Goal: Book appointment/travel/reservation

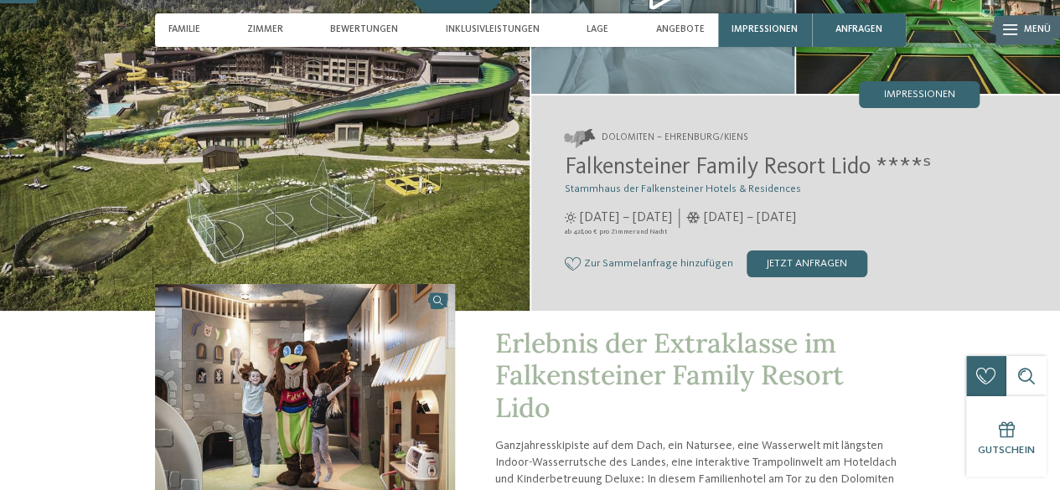
scroll to position [168, 0]
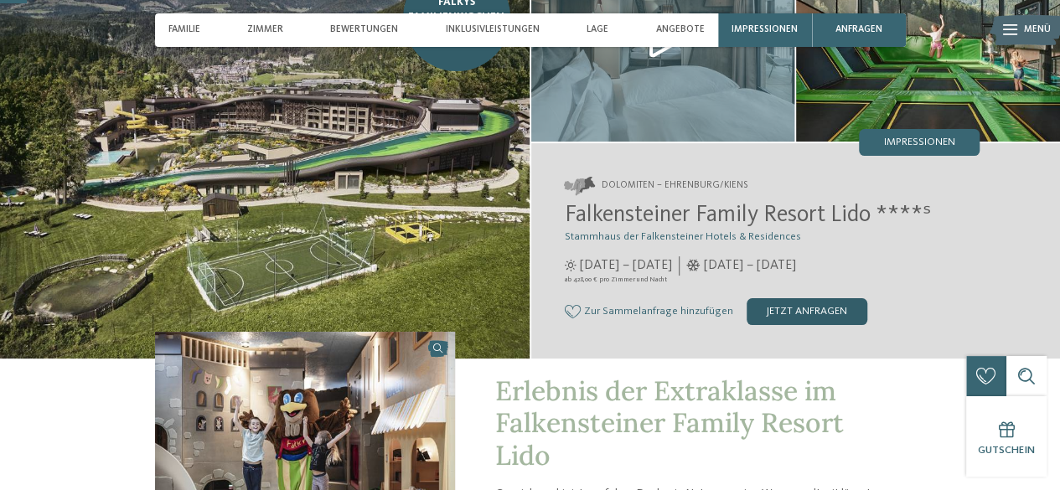
click at [813, 325] on div "jetzt anfragen" at bounding box center [807, 311] width 121 height 27
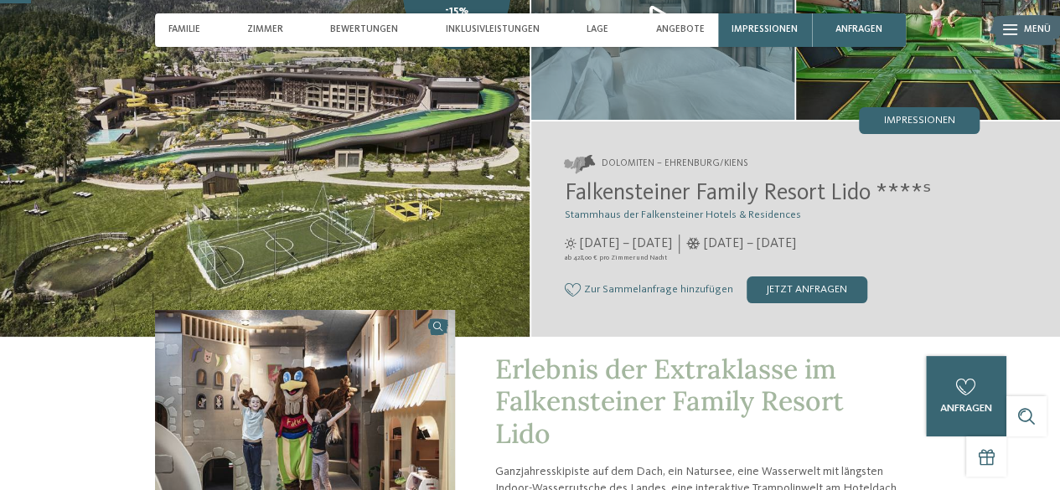
scroll to position [146, 0]
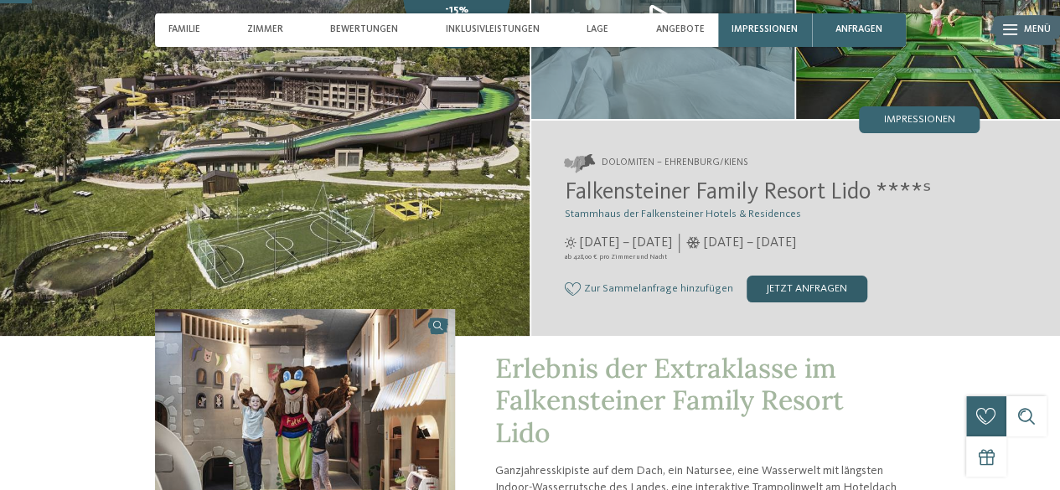
click at [795, 303] on div "jetzt anfragen" at bounding box center [807, 289] width 121 height 27
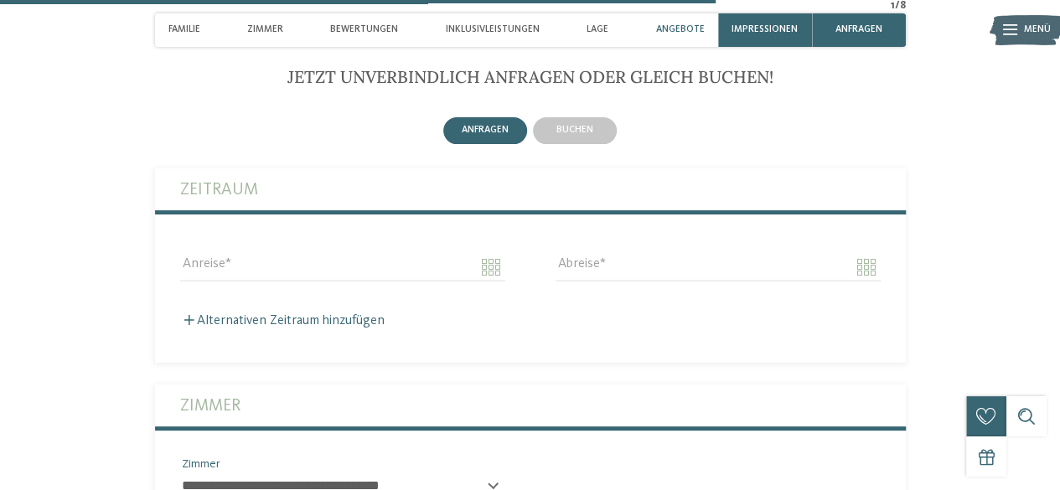
scroll to position [3291, 0]
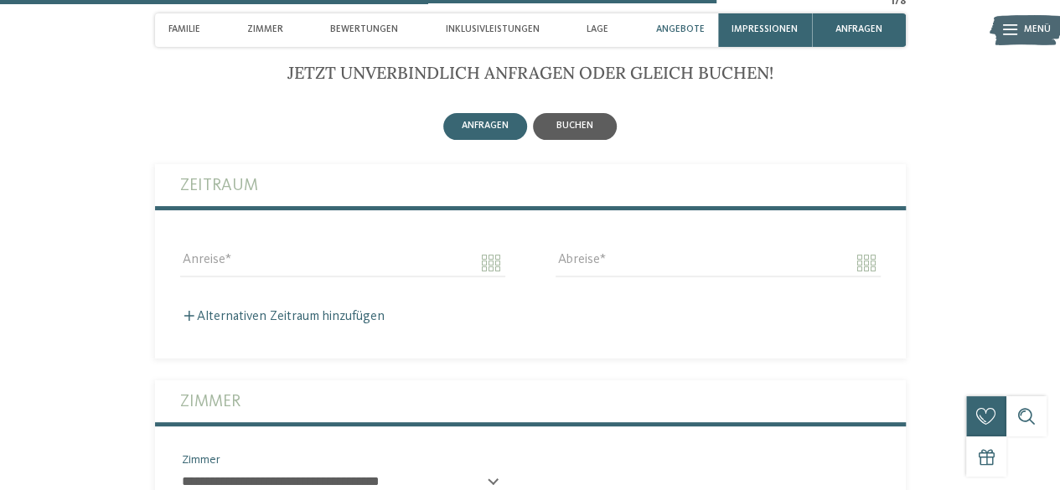
click at [590, 122] on div "buchen" at bounding box center [575, 126] width 84 height 27
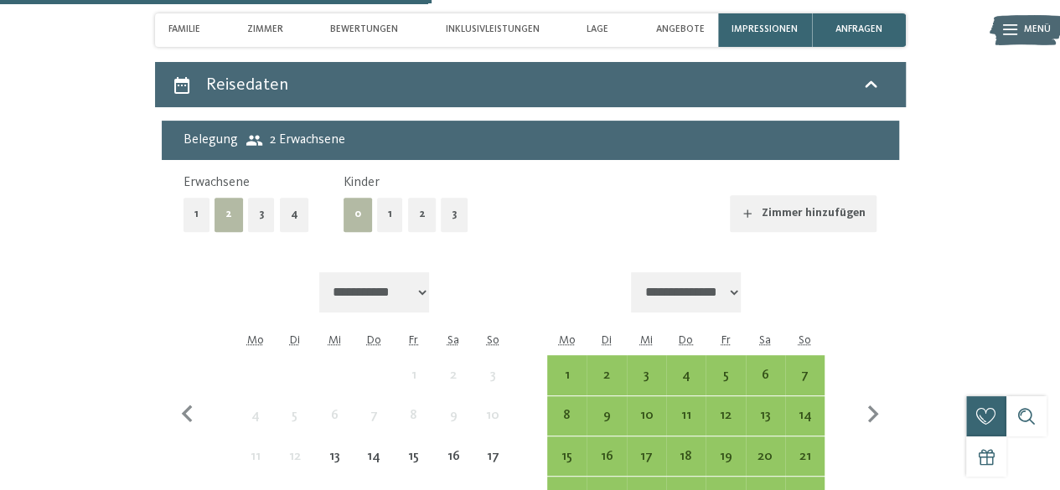
scroll to position [3386, 0]
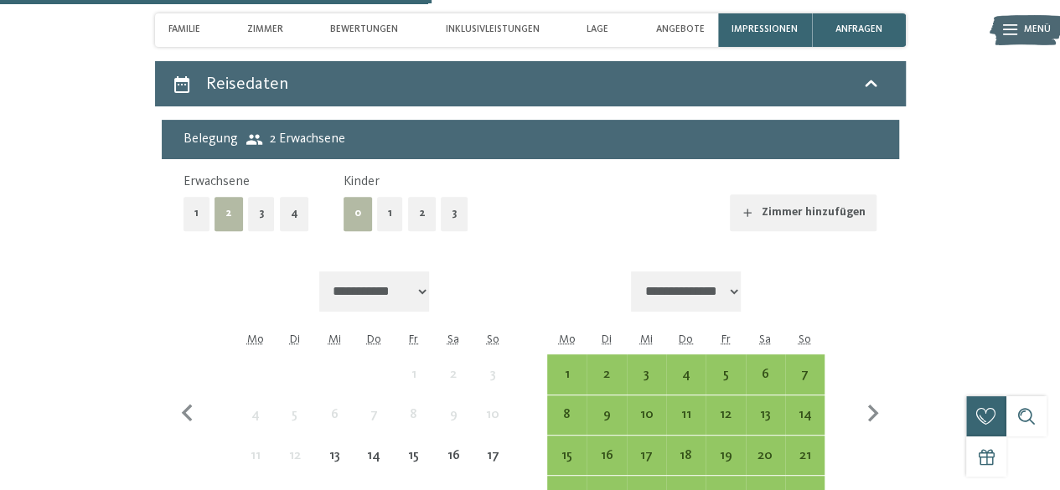
click at [386, 219] on button "1" at bounding box center [390, 214] width 26 height 34
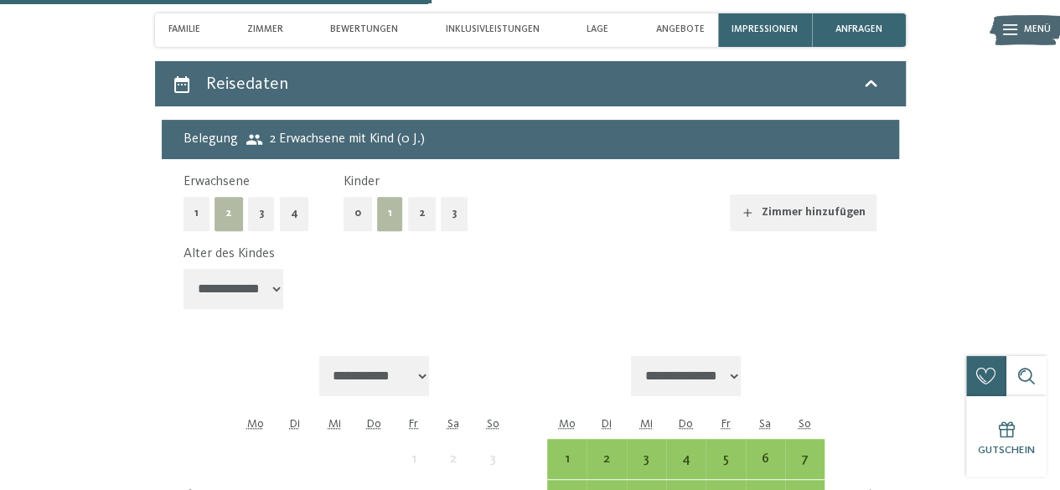
click at [282, 295] on select "**********" at bounding box center [234, 289] width 101 height 40
click at [184, 274] on select "**********" at bounding box center [234, 289] width 101 height 40
click at [272, 293] on select "**********" at bounding box center [234, 289] width 101 height 40
select select "*"
click at [184, 274] on select "**********" at bounding box center [234, 289] width 101 height 40
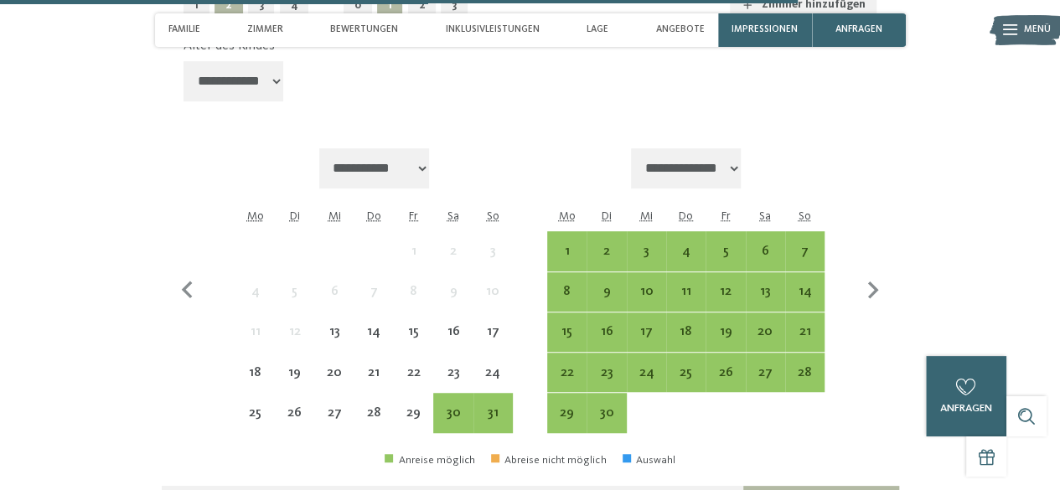
scroll to position [3598, 0]
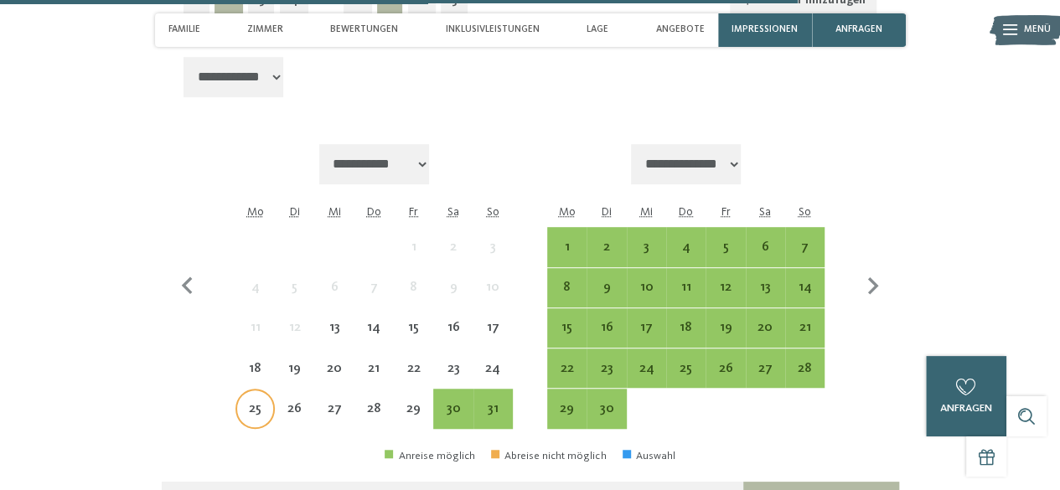
click at [254, 418] on div "25" at bounding box center [255, 420] width 36 height 36
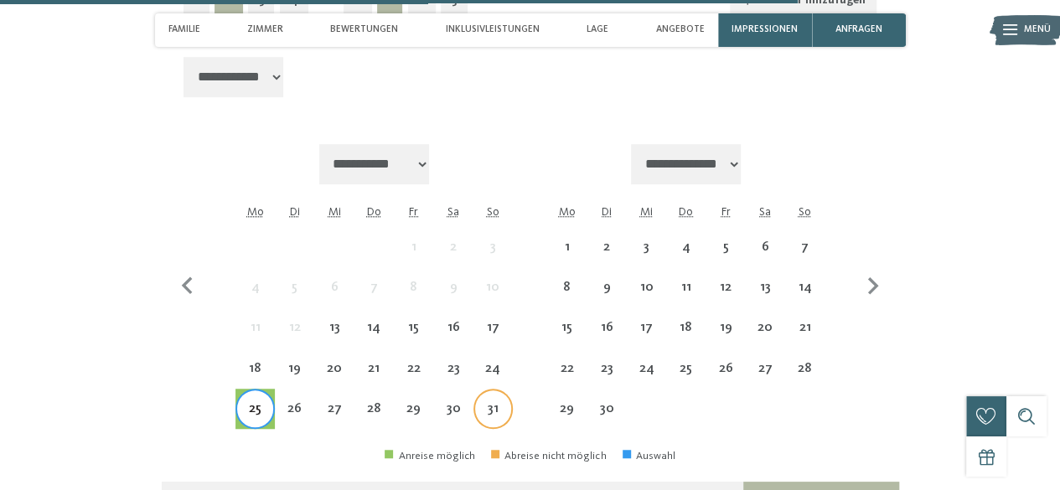
click at [495, 419] on div "31" at bounding box center [493, 420] width 36 height 36
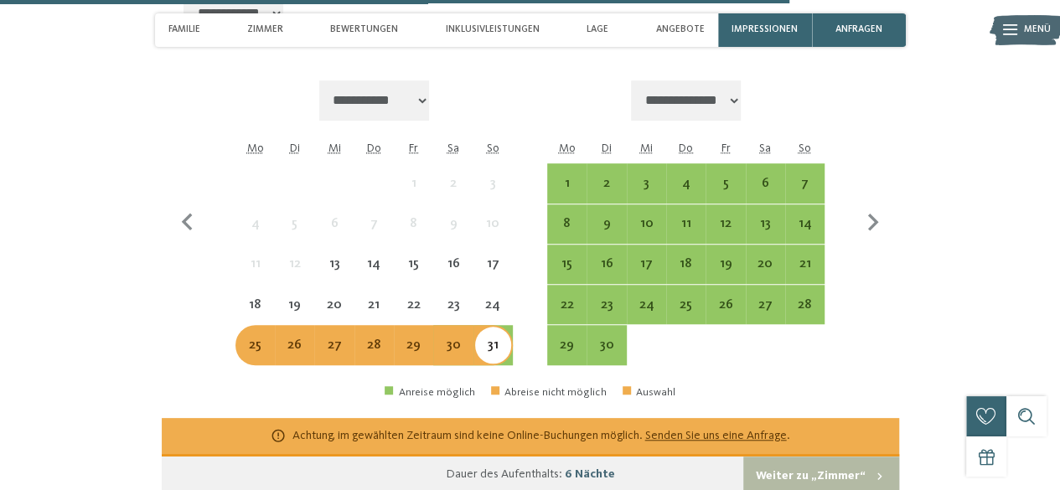
scroll to position [3663, 0]
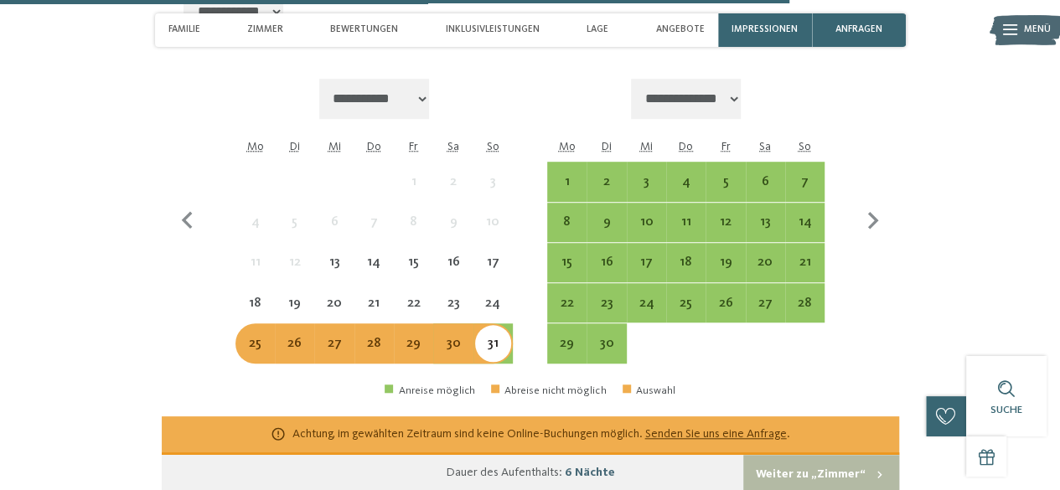
click at [255, 349] on div "25" at bounding box center [255, 355] width 36 height 36
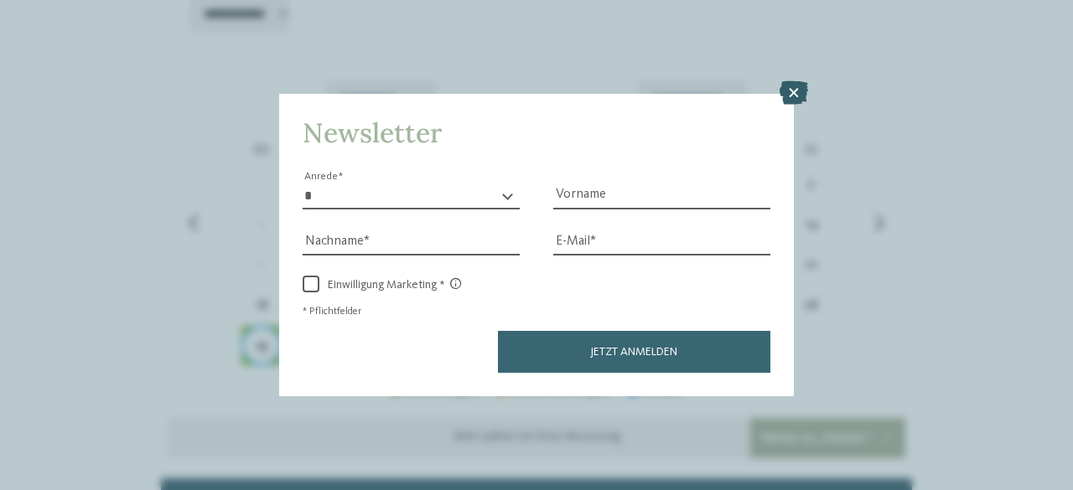
click at [791, 101] on icon at bounding box center [794, 92] width 29 height 23
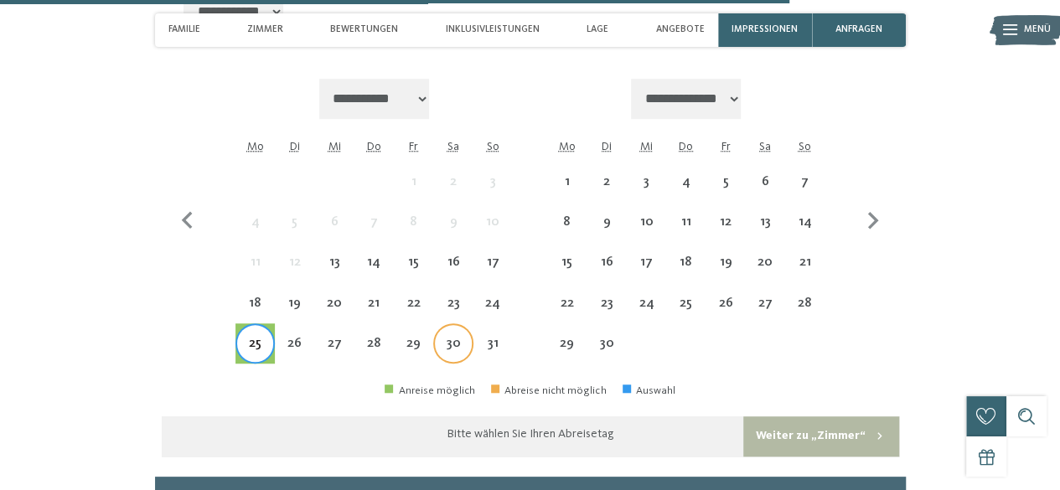
click at [455, 358] on div "30" at bounding box center [453, 355] width 36 height 36
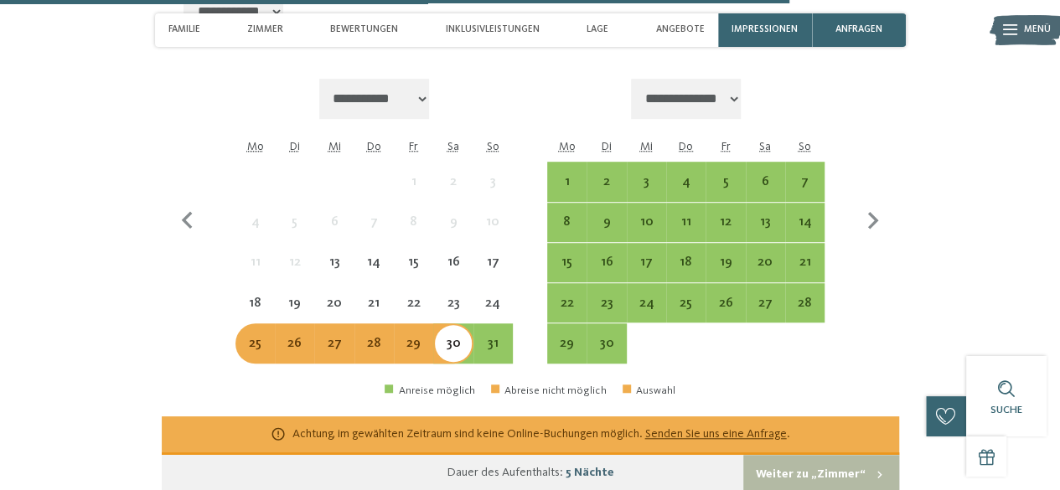
click at [261, 352] on div "25" at bounding box center [255, 355] width 36 height 36
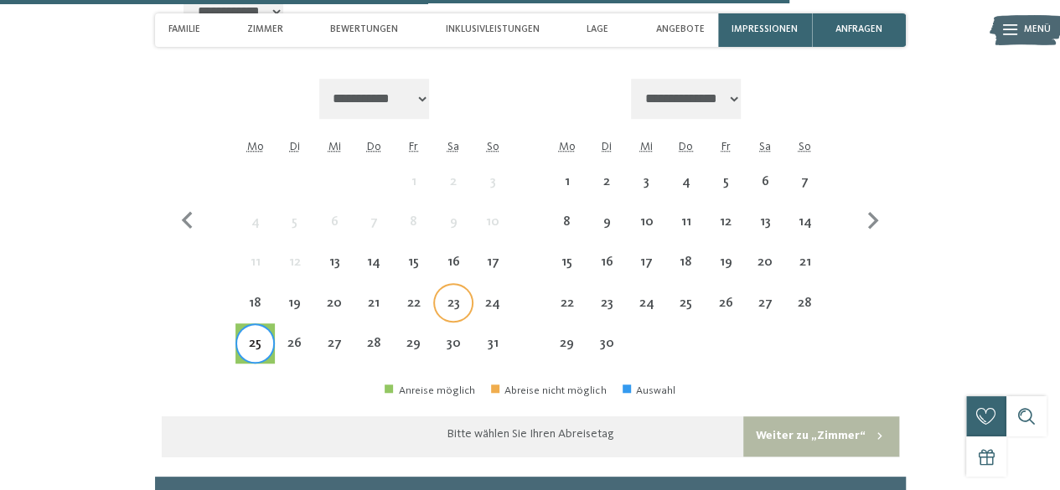
click at [455, 315] on div "23" at bounding box center [453, 315] width 36 height 36
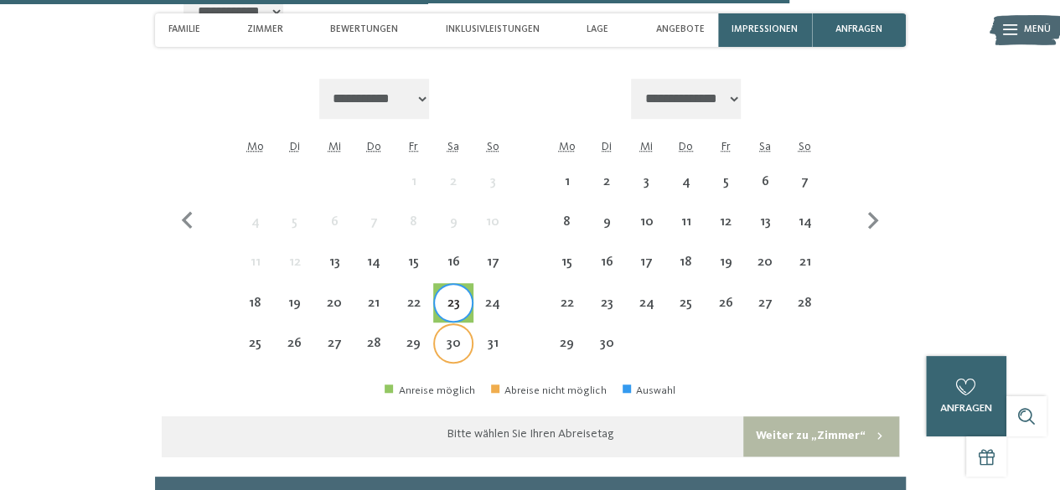
click at [453, 360] on div "30" at bounding box center [453, 355] width 36 height 36
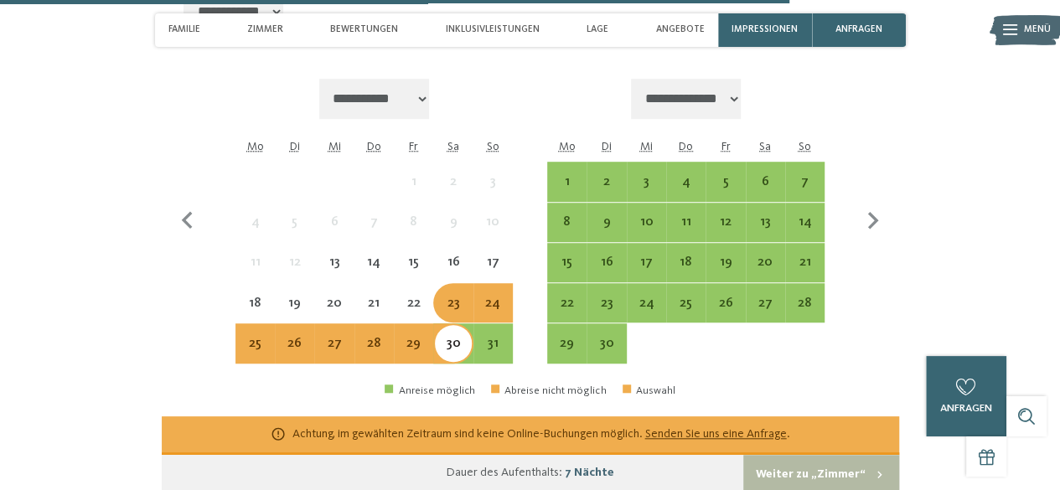
click at [413, 355] on div "29" at bounding box center [414, 355] width 36 height 36
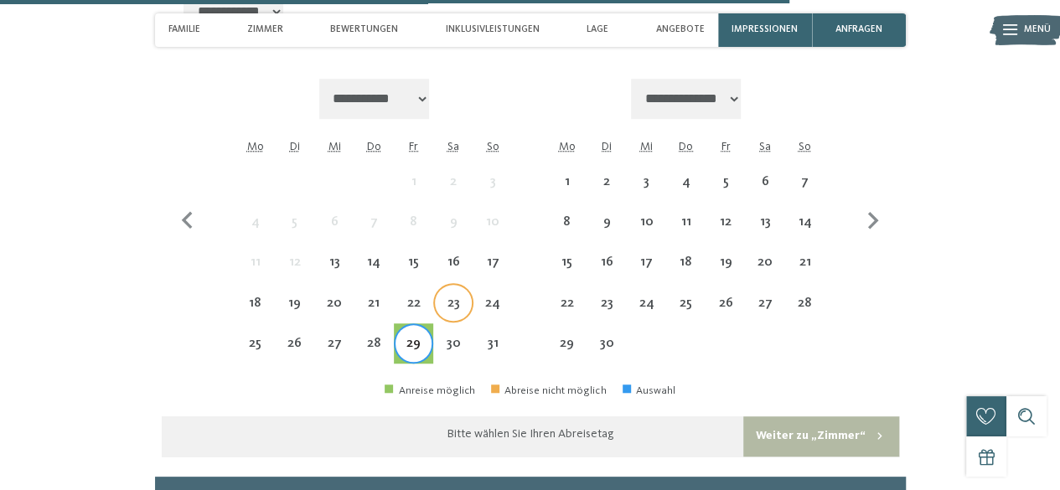
click at [463, 308] on div "23" at bounding box center [453, 315] width 36 height 36
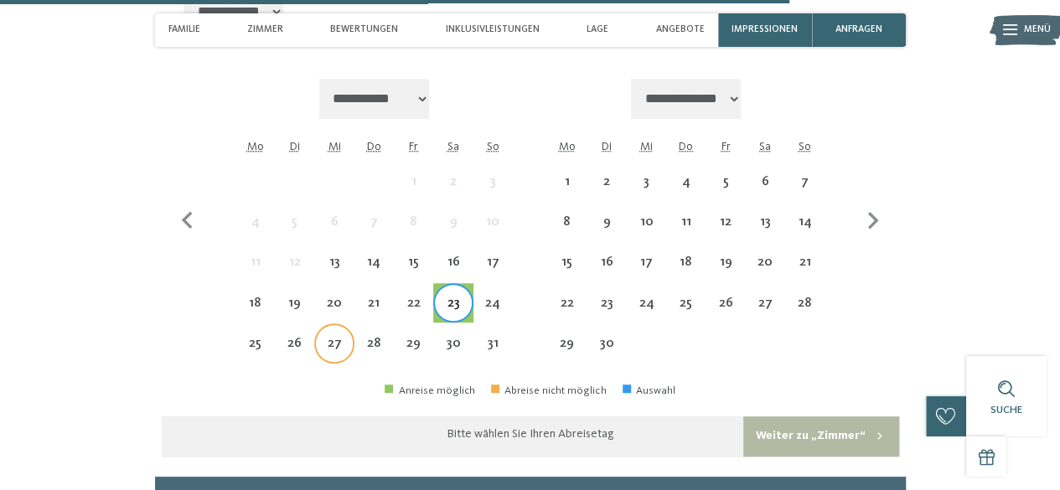
click at [334, 349] on div "27" at bounding box center [334, 355] width 36 height 36
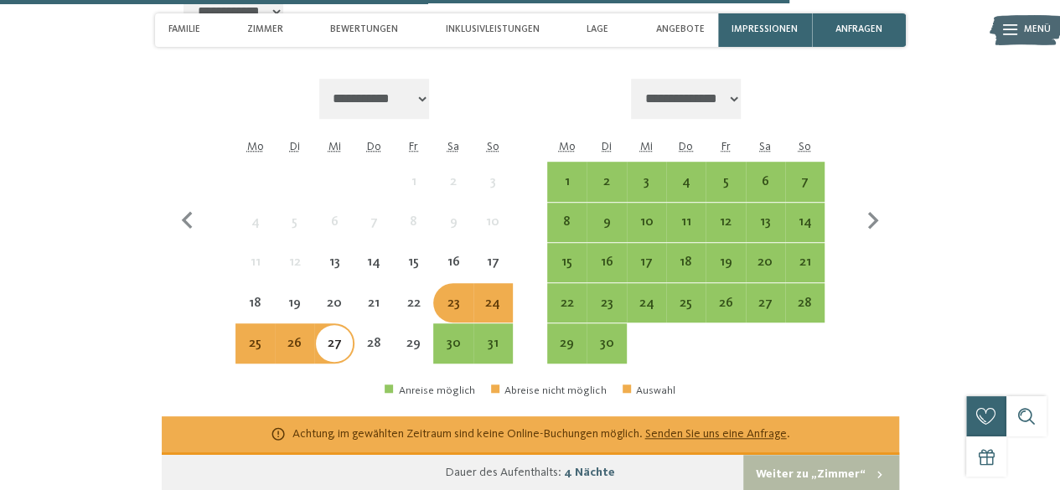
click at [456, 317] on div "23" at bounding box center [453, 315] width 36 height 36
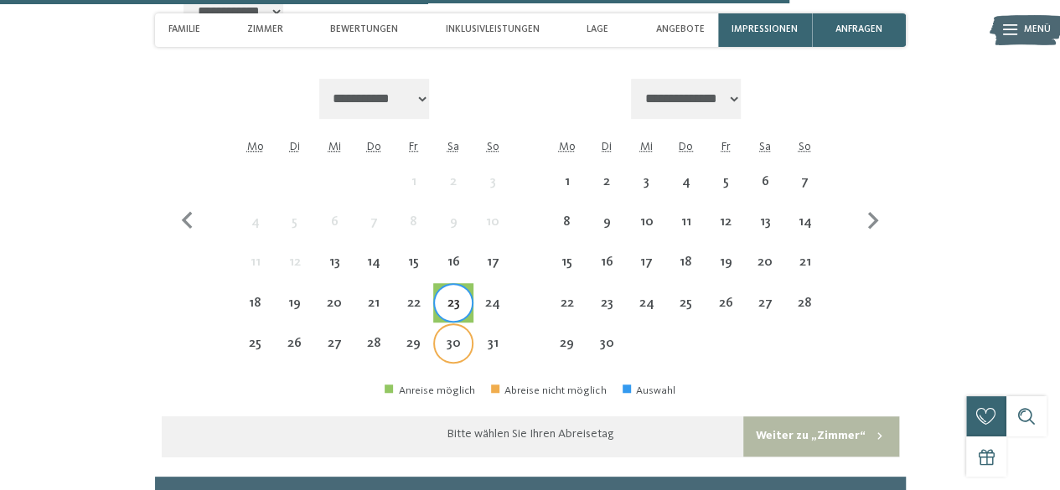
click at [456, 355] on div "30" at bounding box center [453, 355] width 36 height 36
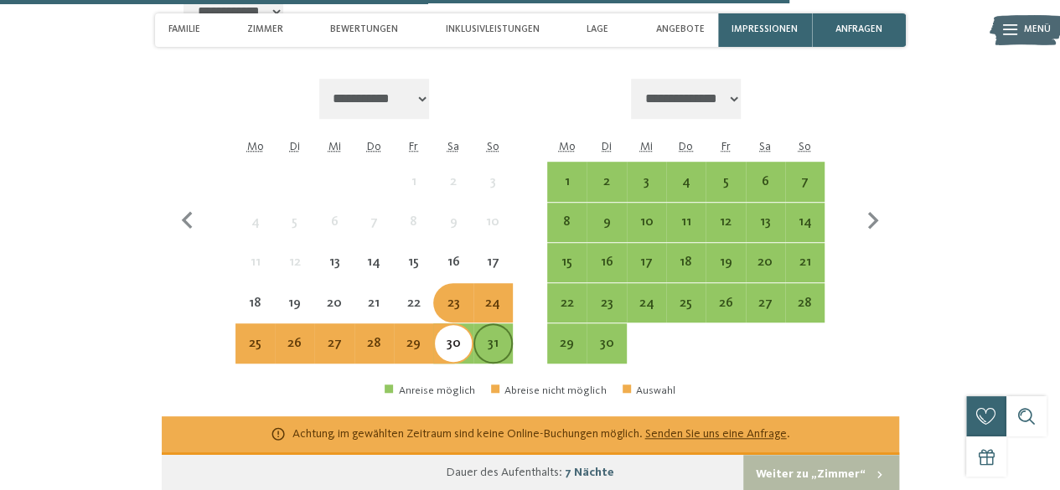
click at [493, 349] on div "31" at bounding box center [493, 355] width 36 height 36
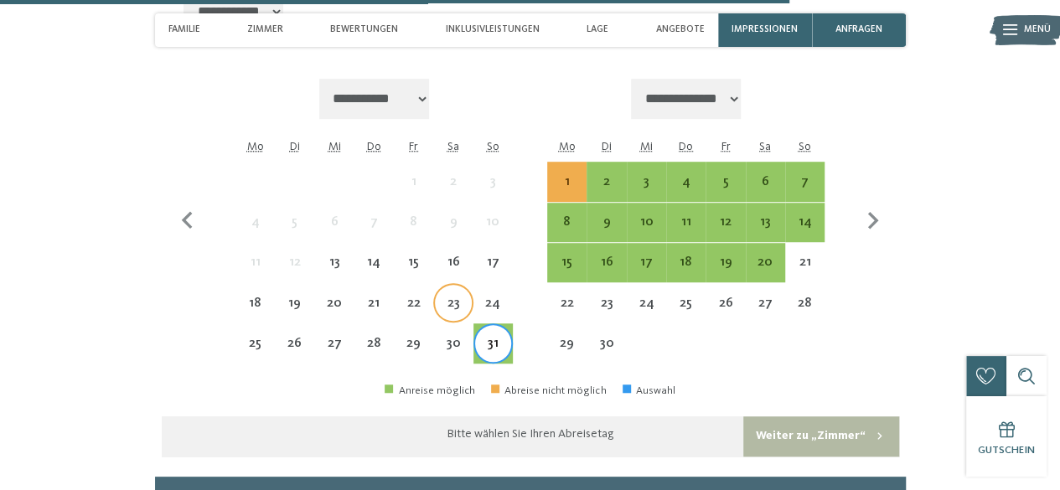
click at [455, 320] on div "23" at bounding box center [453, 315] width 36 height 36
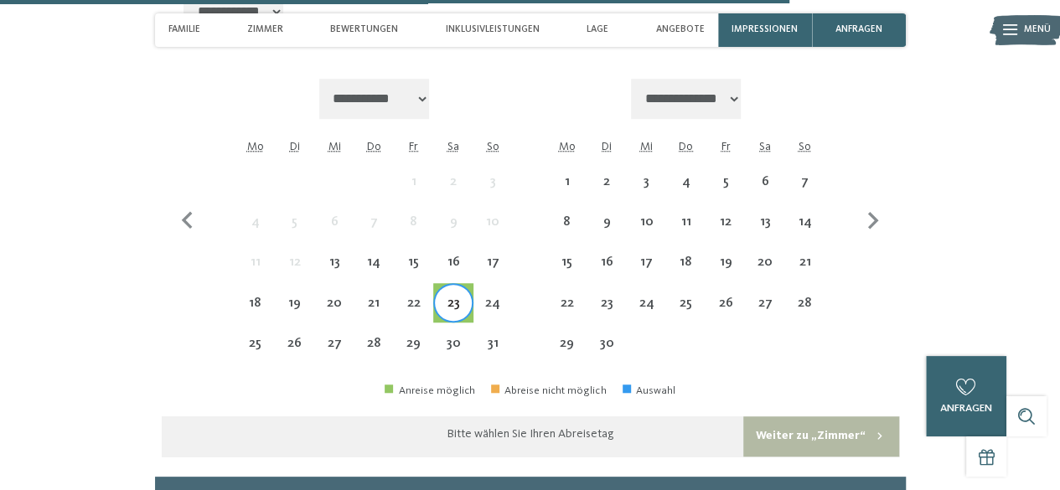
click at [395, 446] on div "Bitte wählen Sie Ihren Abreisetag" at bounding box center [531, 435] width 738 height 36
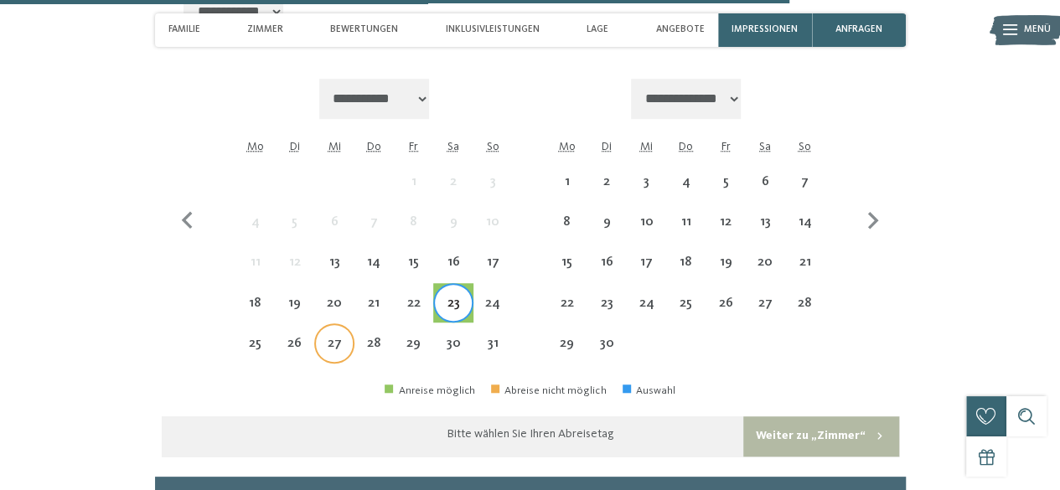
click at [340, 345] on div "27" at bounding box center [334, 355] width 36 height 36
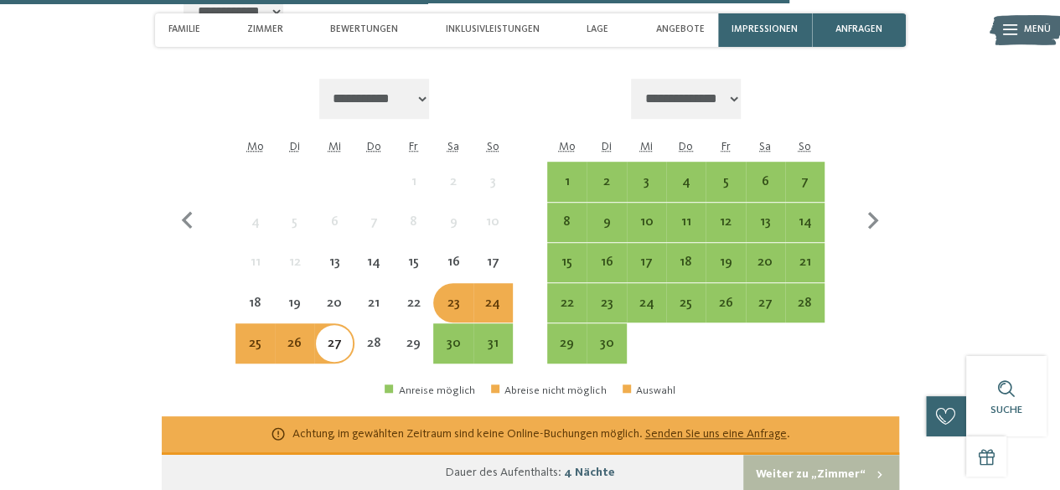
click at [453, 308] on div "23" at bounding box center [453, 315] width 36 height 36
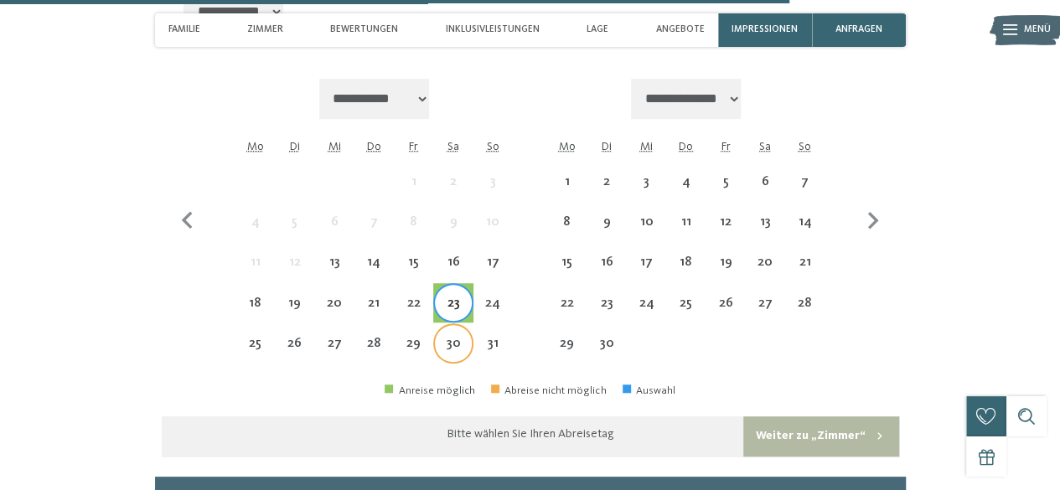
click at [458, 354] on div "30" at bounding box center [453, 355] width 36 height 36
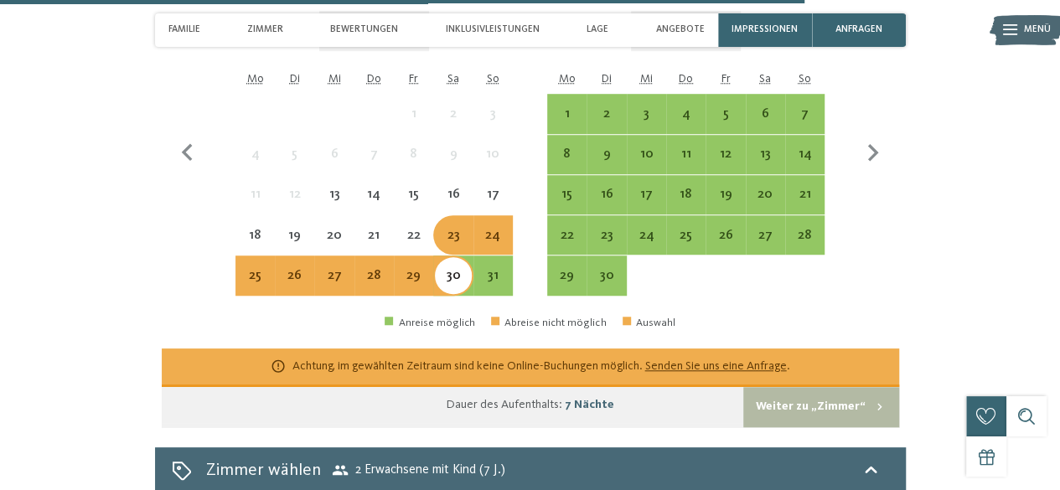
scroll to position [3732, 0]
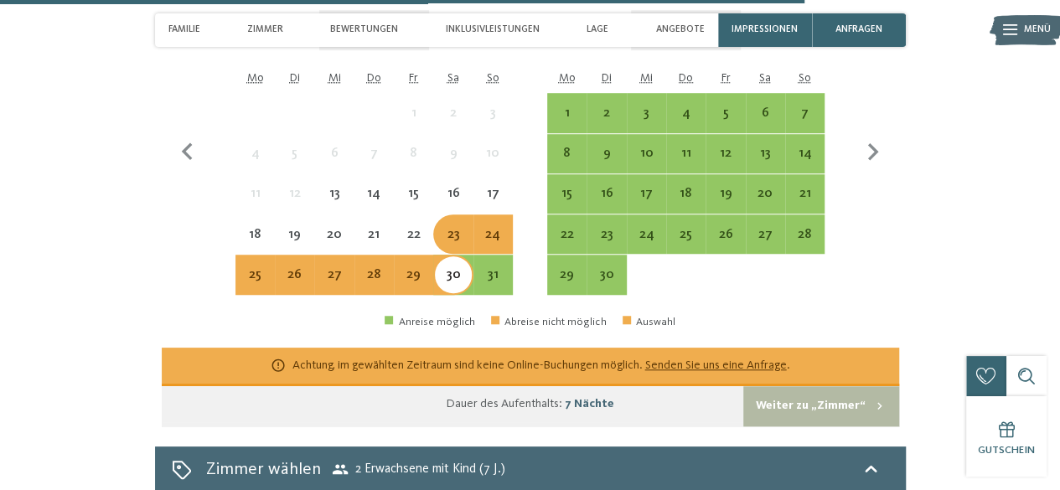
click at [414, 291] on div "29" at bounding box center [414, 286] width 36 height 36
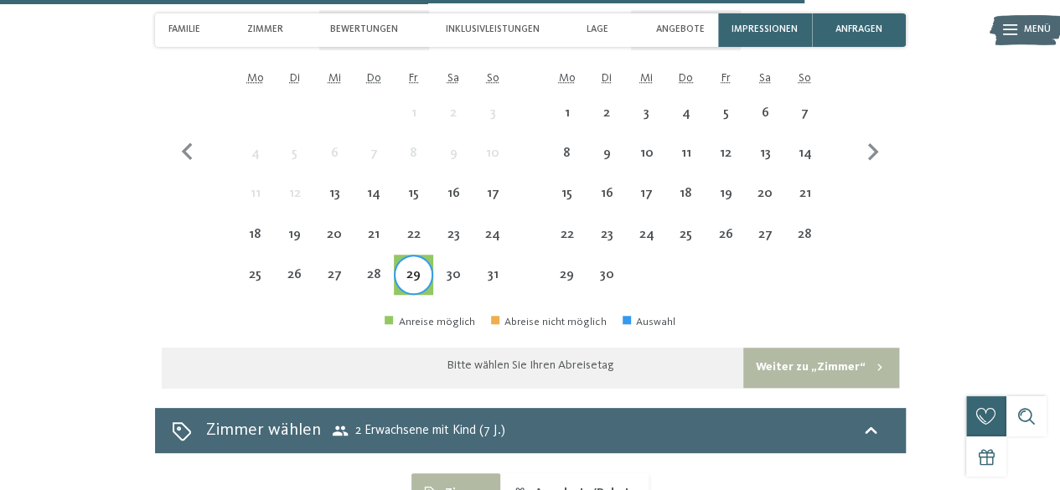
click at [458, 244] on div "23" at bounding box center [453, 246] width 36 height 36
click at [495, 283] on div "31" at bounding box center [493, 286] width 36 height 36
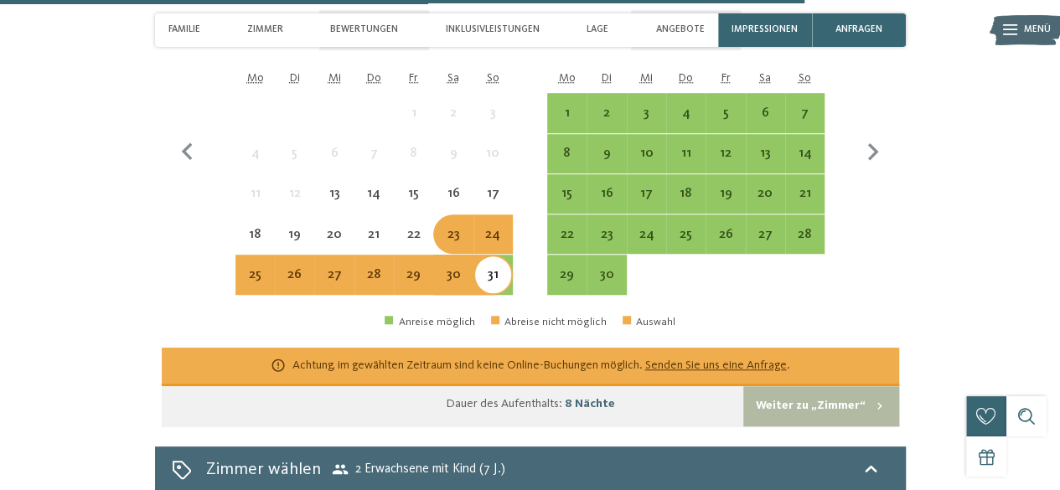
click at [456, 248] on div "23" at bounding box center [453, 246] width 36 height 36
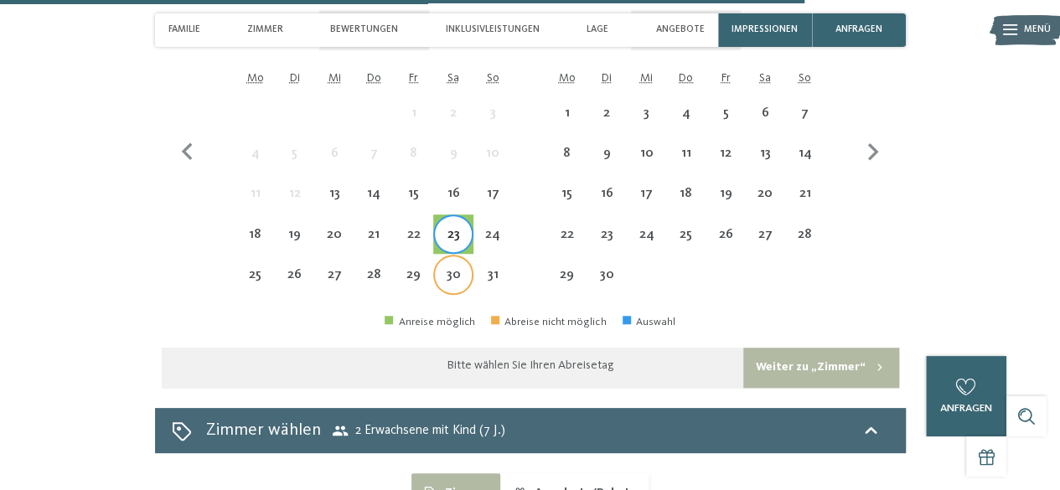
click at [447, 288] on div "30" at bounding box center [453, 286] width 36 height 36
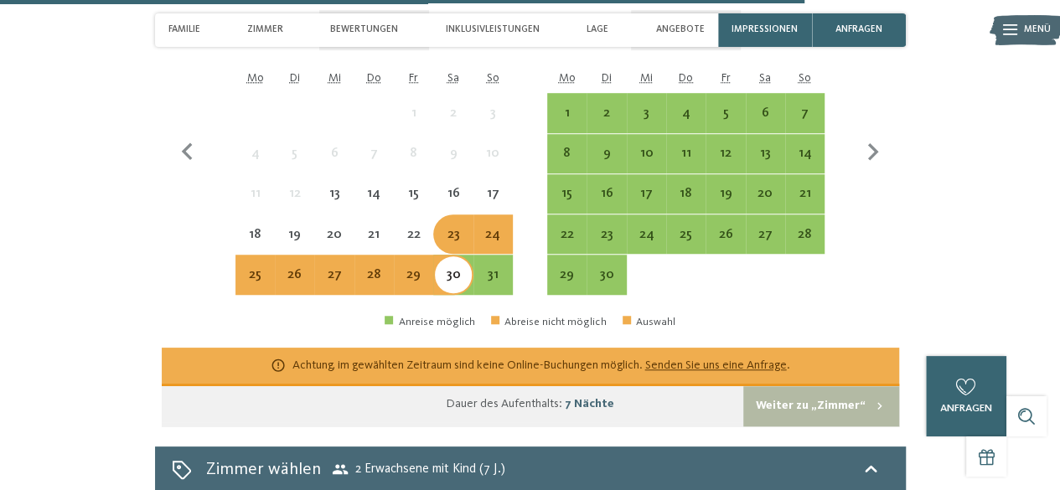
click at [456, 246] on div "23" at bounding box center [453, 246] width 36 height 36
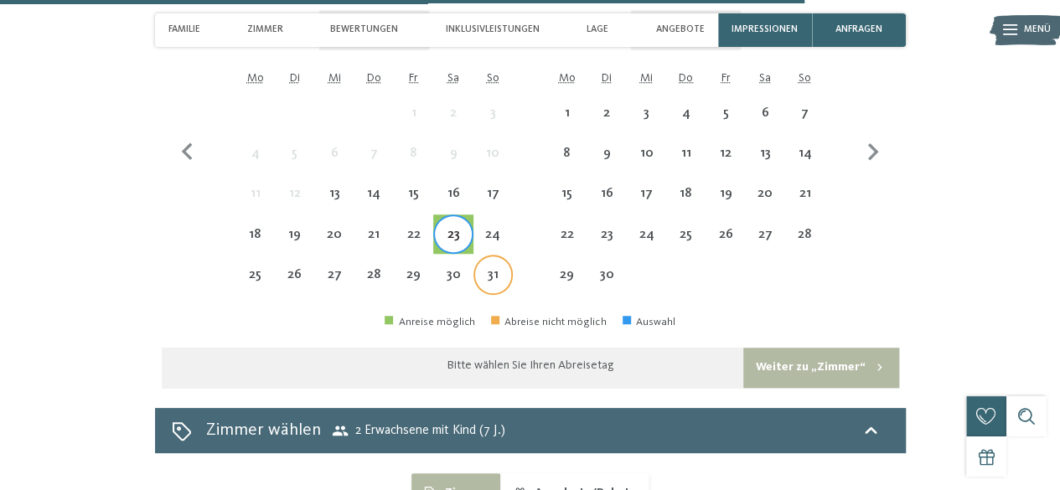
click at [486, 294] on div "31" at bounding box center [493, 286] width 36 height 36
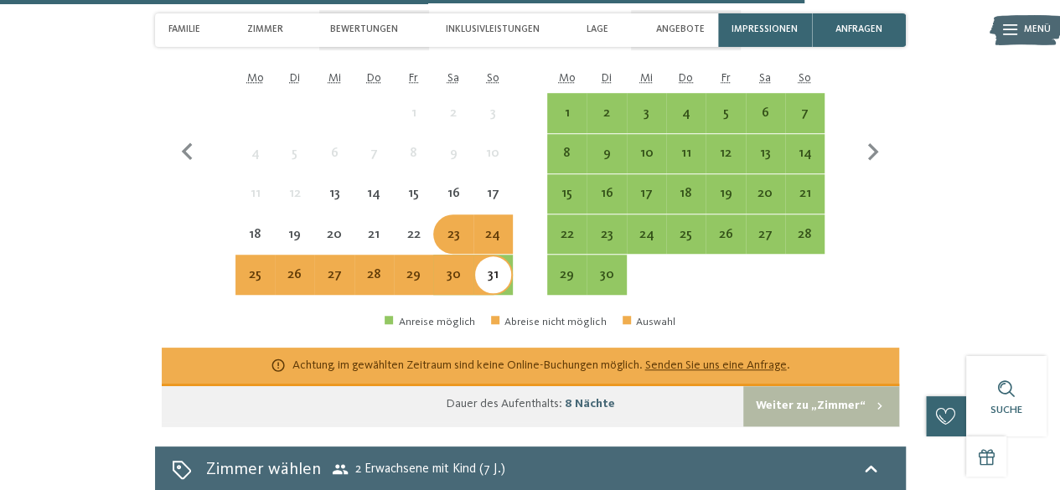
click at [305, 290] on div "26" at bounding box center [295, 286] width 36 height 36
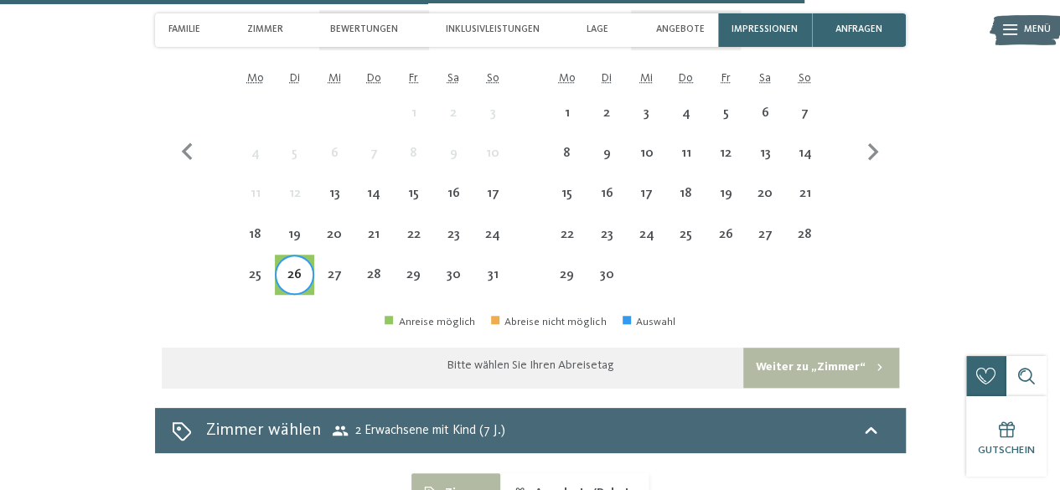
click at [253, 293] on div "25" at bounding box center [255, 286] width 36 height 36
click at [419, 285] on div "29" at bounding box center [414, 286] width 36 height 36
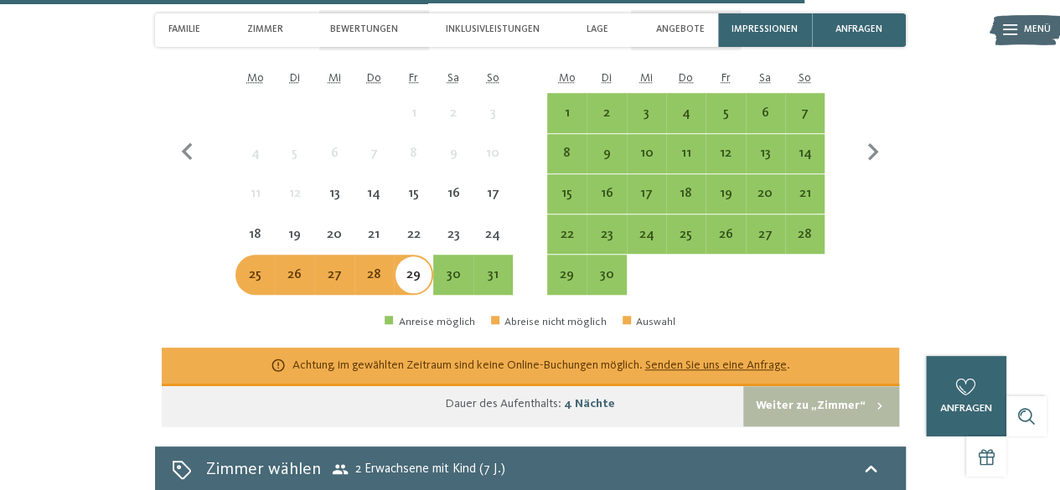
click at [637, 328] on div "Auswahl" at bounding box center [650, 322] width 54 height 12
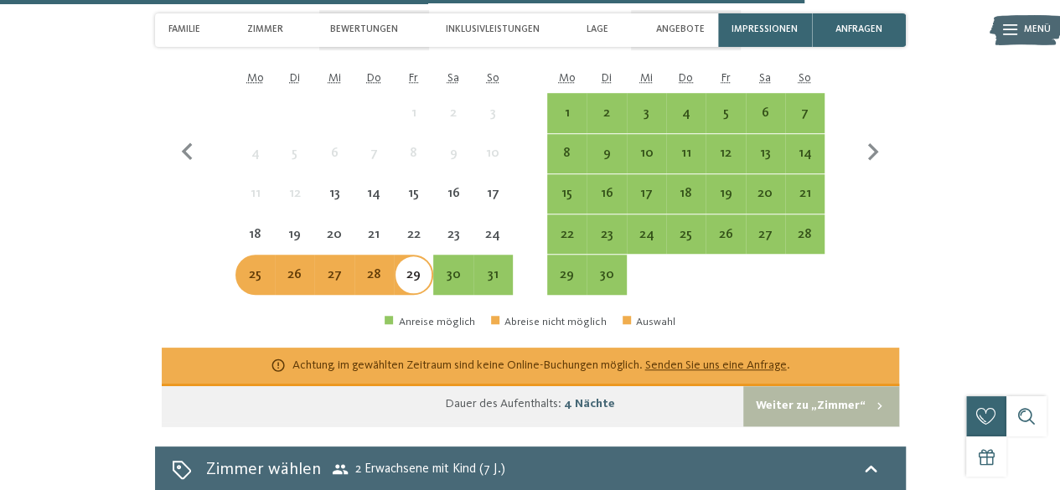
click at [260, 277] on div "25" at bounding box center [255, 286] width 36 height 36
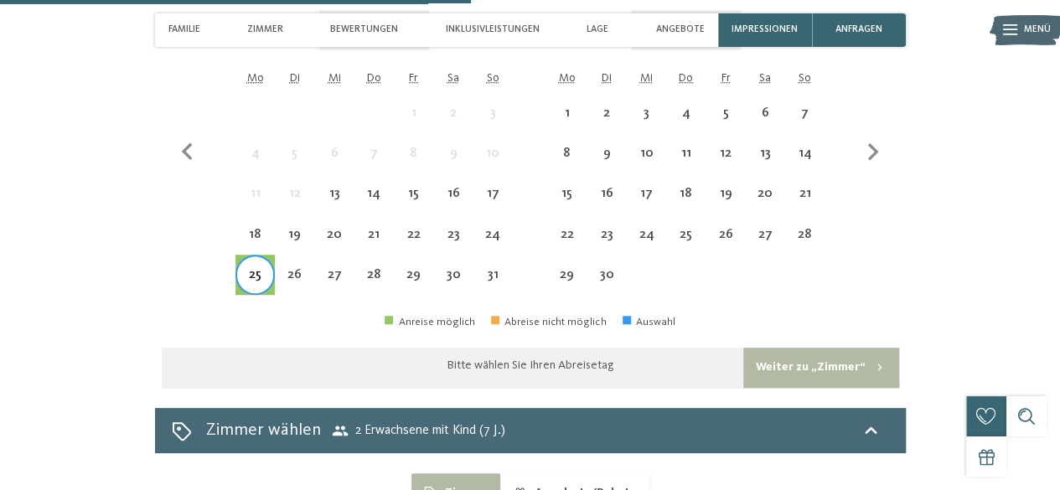
scroll to position [3730, 0]
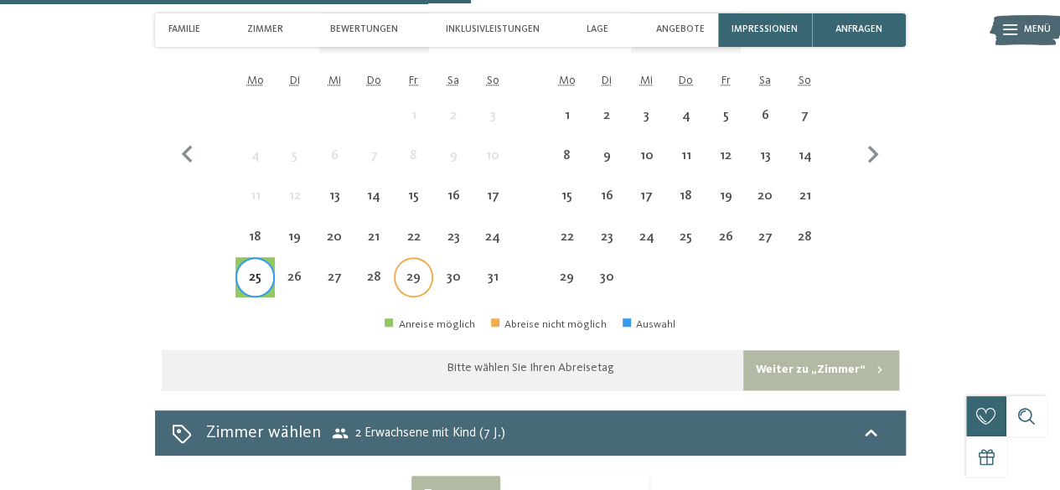
click at [417, 295] on div "29" at bounding box center [414, 289] width 36 height 36
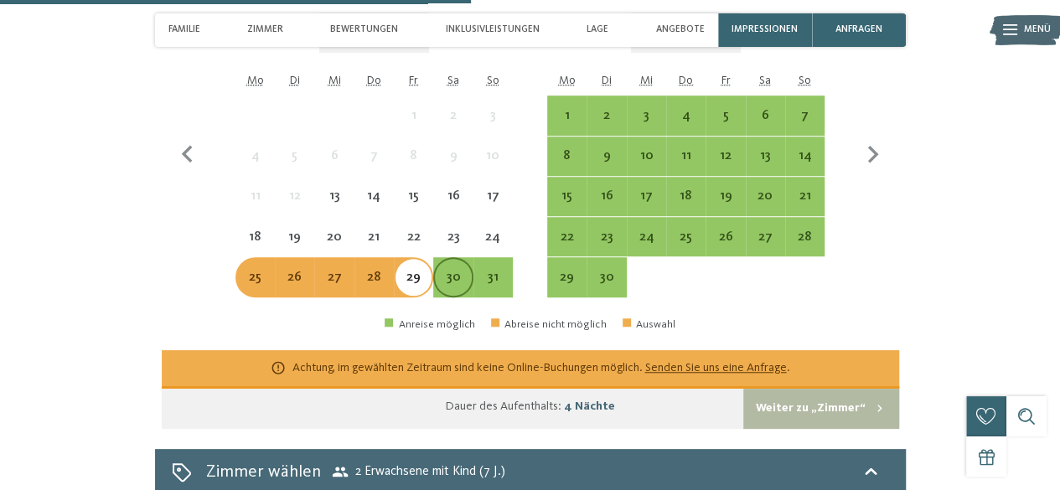
click at [464, 302] on div "30" at bounding box center [453, 289] width 36 height 36
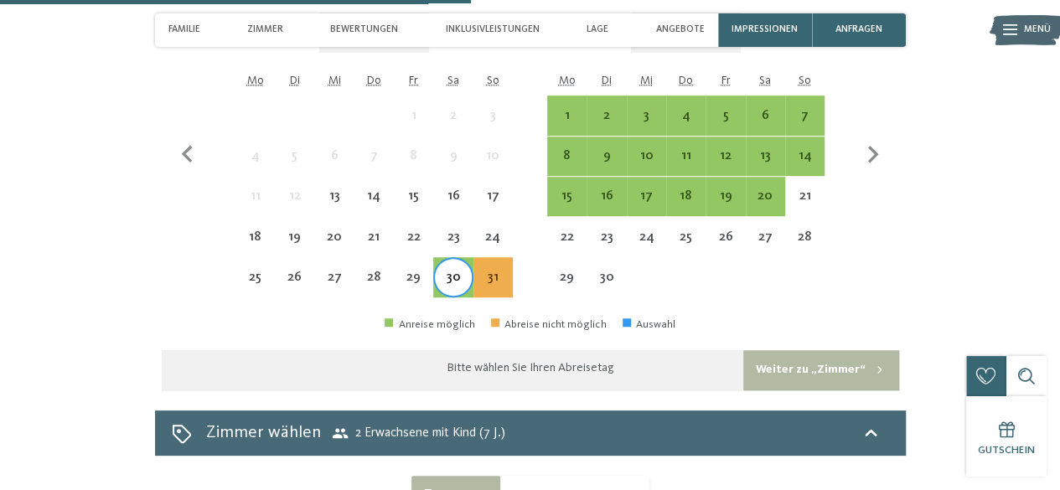
click at [261, 284] on div "25" at bounding box center [255, 289] width 36 height 36
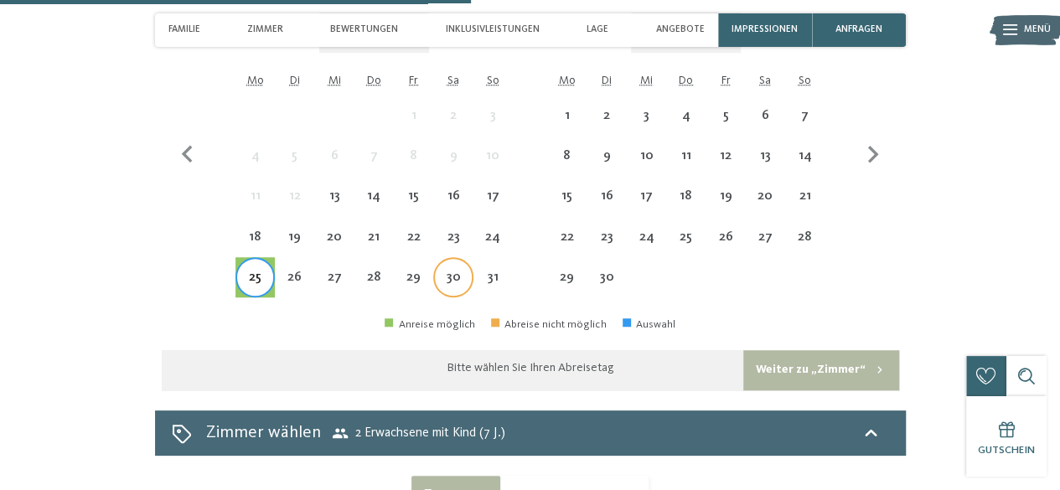
click at [451, 279] on div "30" at bounding box center [453, 289] width 36 height 36
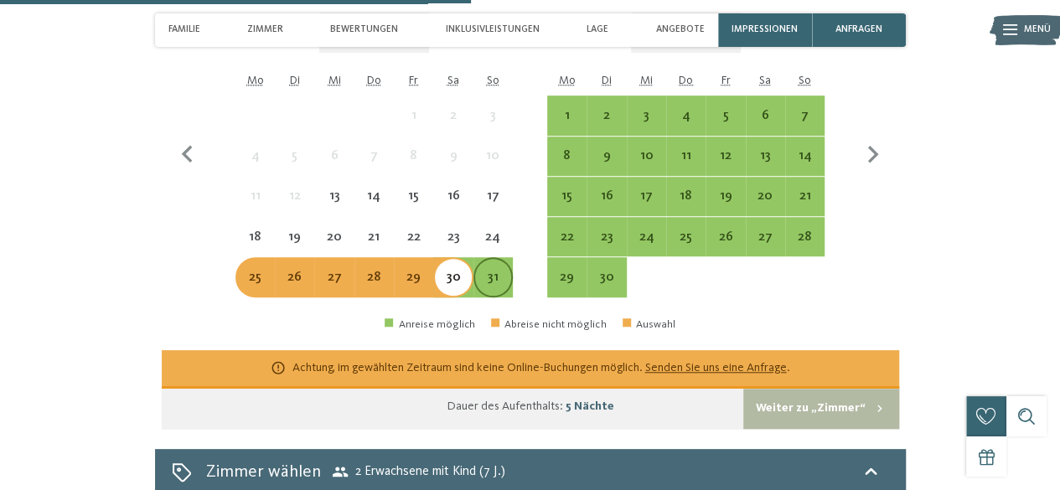
click at [505, 285] on div "31" at bounding box center [493, 289] width 36 height 36
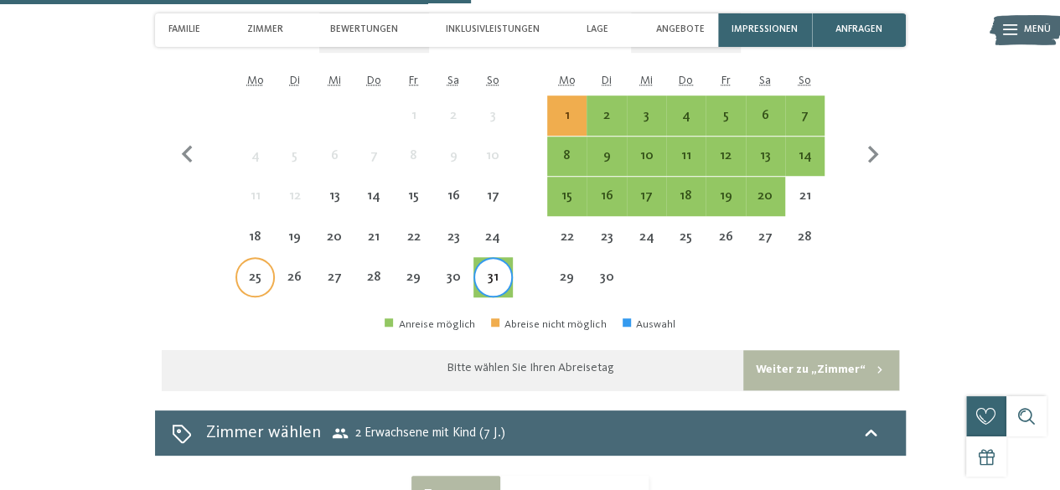
click at [246, 283] on div "25" at bounding box center [255, 289] width 36 height 36
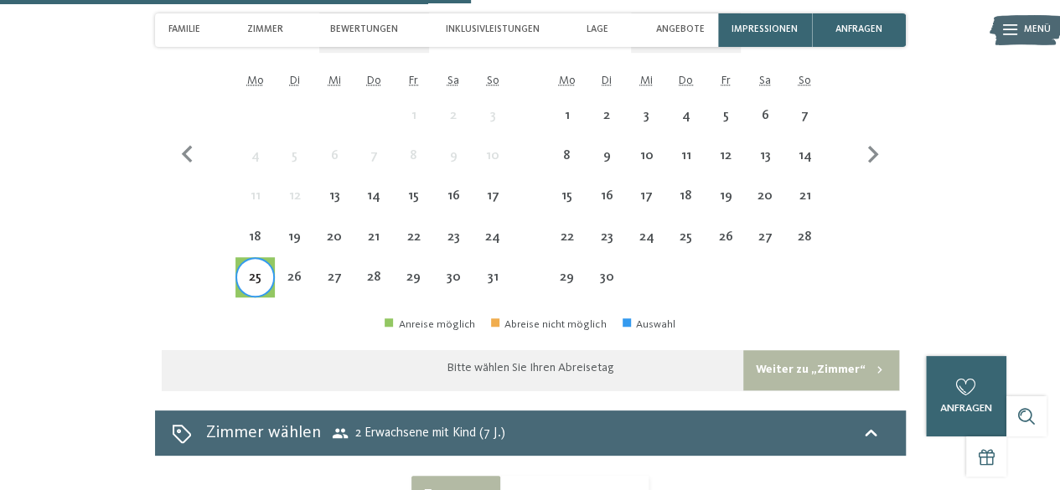
click at [496, 281] on div "31" at bounding box center [493, 289] width 36 height 36
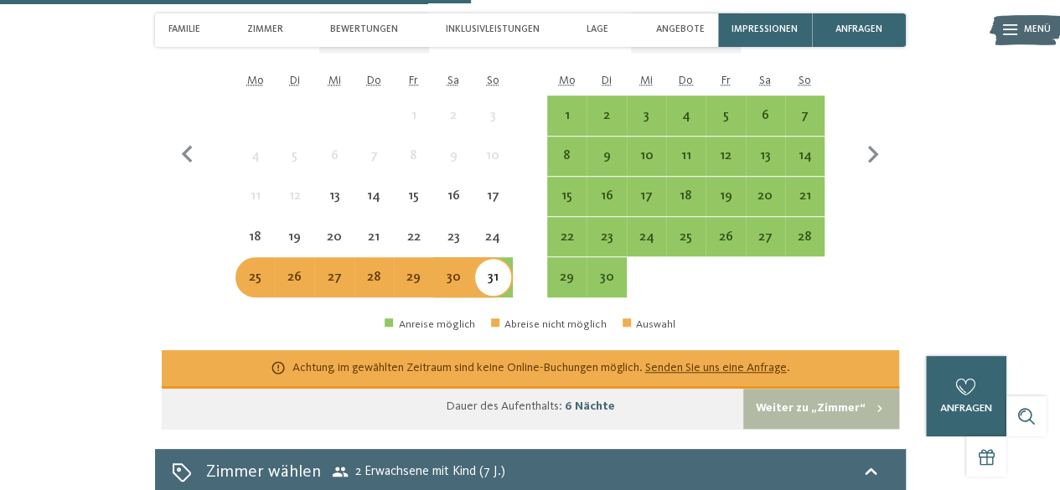
click at [251, 292] on div "25" at bounding box center [255, 289] width 36 height 36
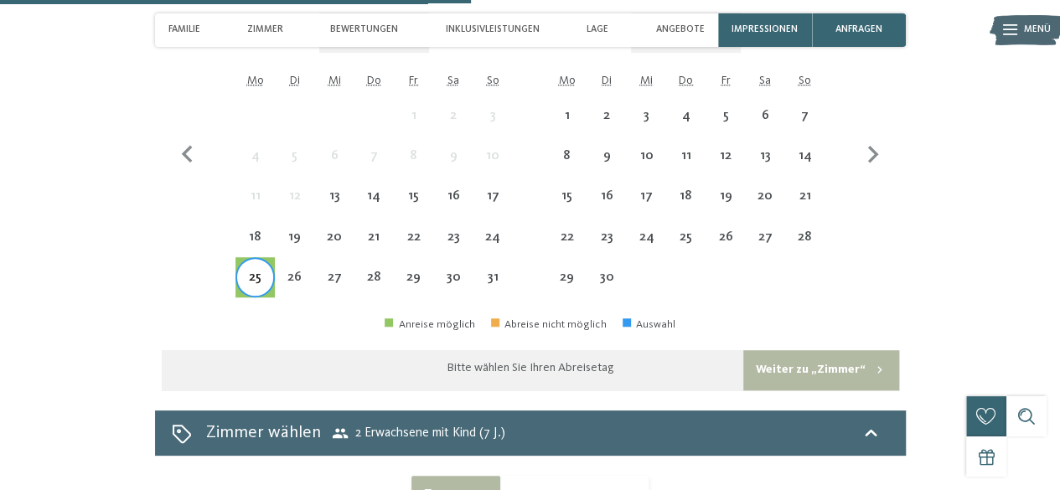
click at [571, 134] on div "1" at bounding box center [567, 127] width 36 height 36
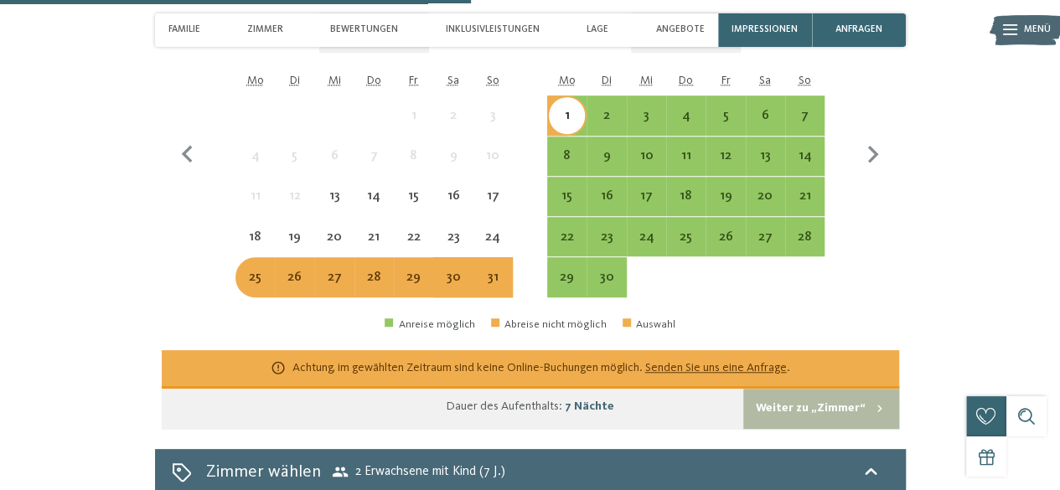
click at [257, 285] on div "25" at bounding box center [255, 289] width 36 height 36
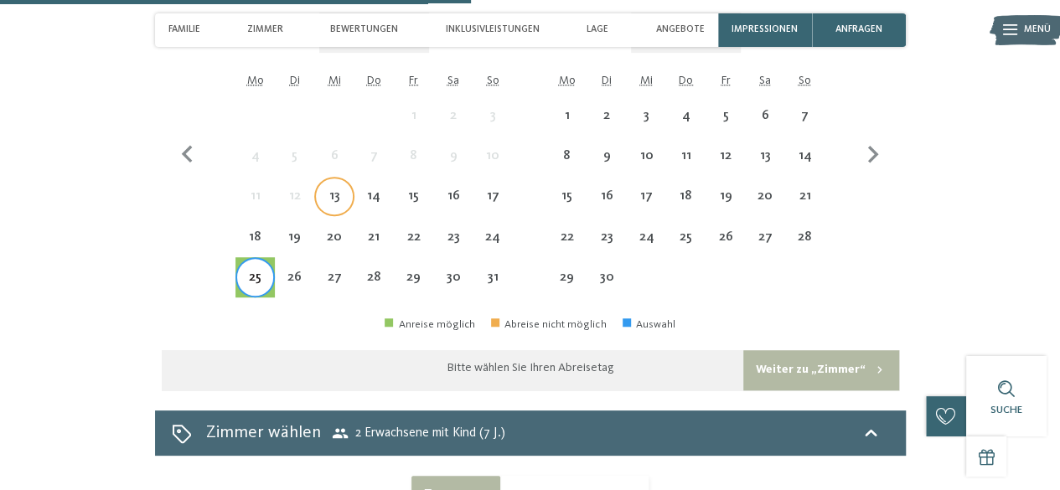
click at [329, 215] on div "13" at bounding box center [334, 207] width 36 height 36
click at [379, 214] on div "14" at bounding box center [374, 207] width 36 height 36
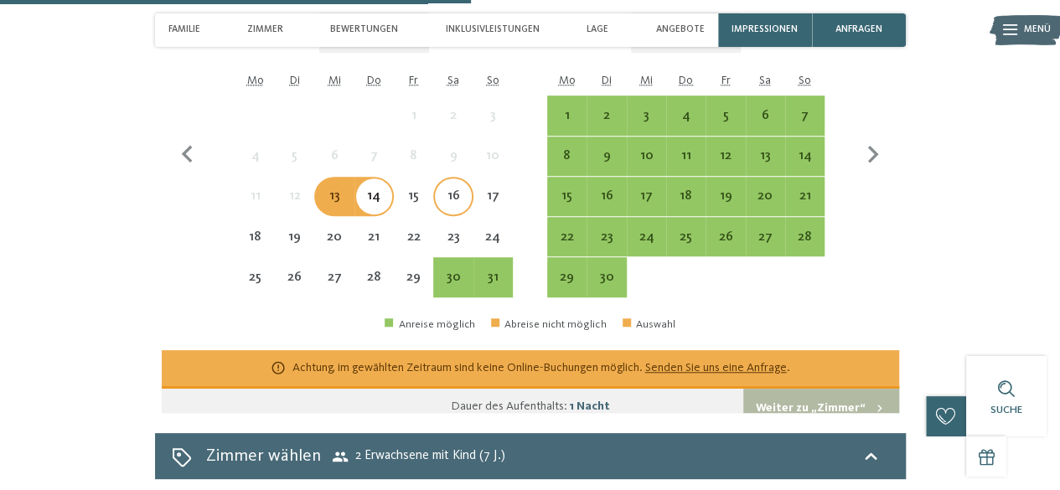
click at [437, 207] on div "16" at bounding box center [453, 207] width 36 height 36
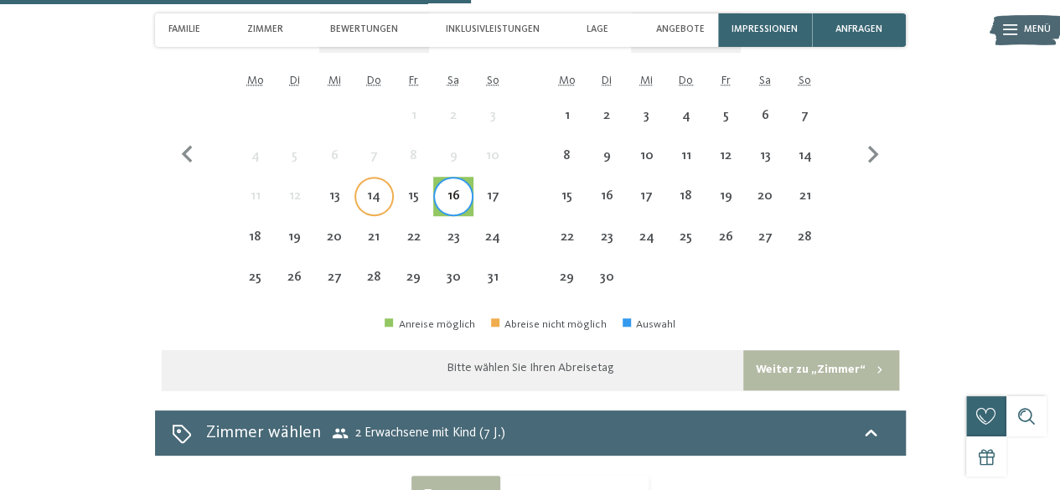
click at [374, 205] on div "14" at bounding box center [374, 207] width 36 height 36
click at [334, 216] on div "13" at bounding box center [334, 207] width 36 height 36
click at [389, 208] on div "14" at bounding box center [374, 207] width 36 height 36
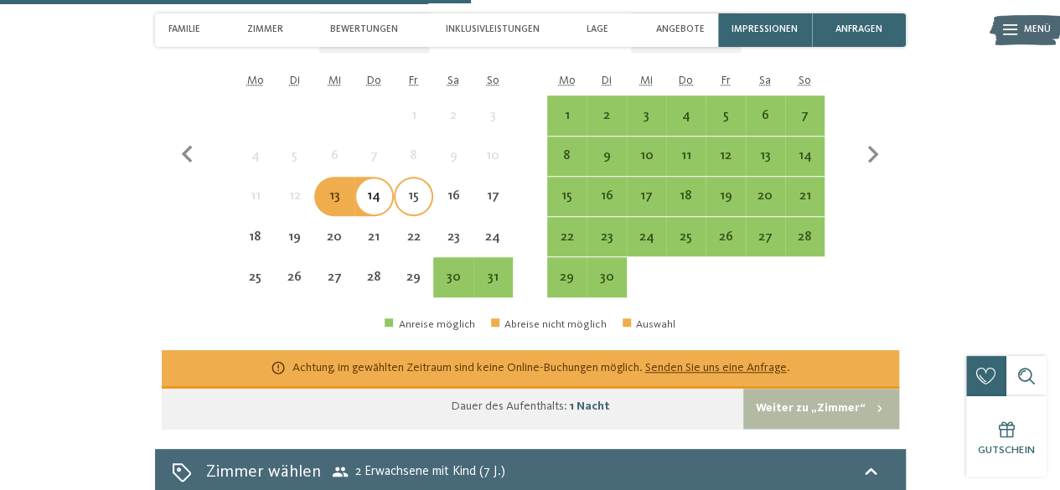
click at [410, 208] on div "15" at bounding box center [414, 207] width 36 height 36
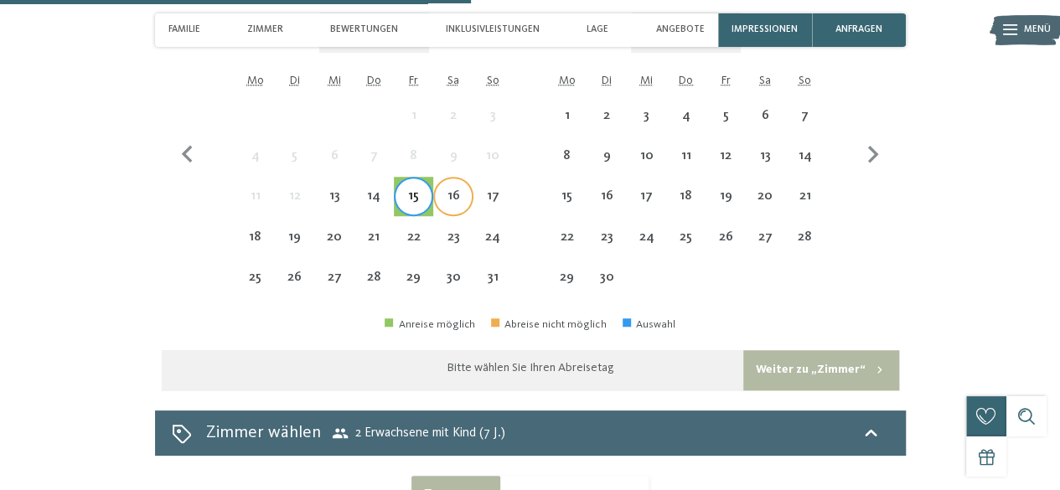
click at [455, 215] on div "16" at bounding box center [453, 207] width 36 height 36
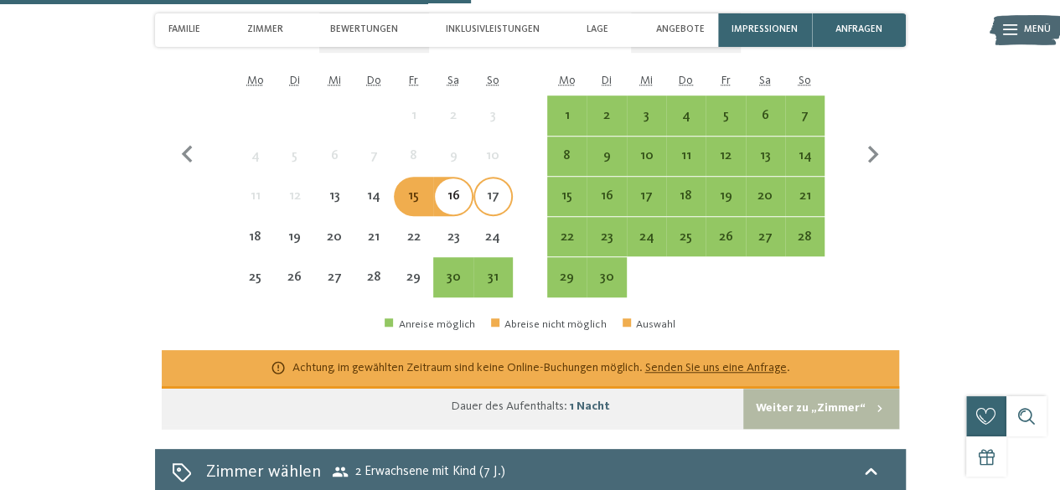
click at [485, 213] on div "17" at bounding box center [493, 207] width 36 height 36
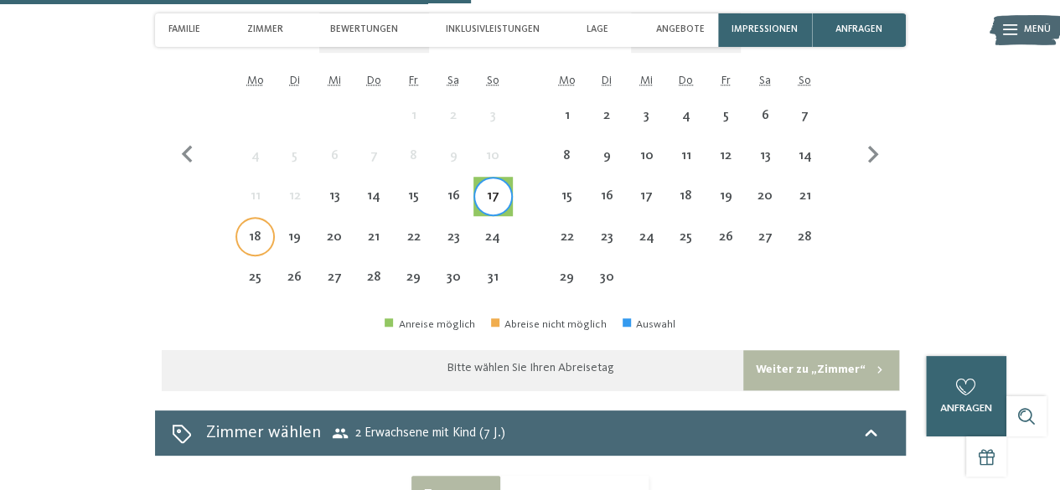
click at [249, 246] on div "18" at bounding box center [255, 249] width 36 height 36
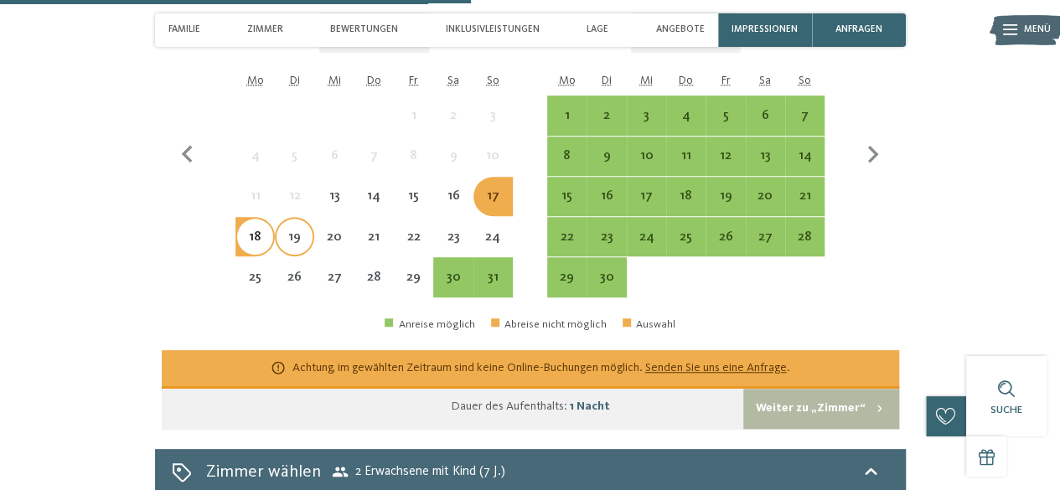
click at [302, 255] on div "19" at bounding box center [295, 249] width 36 height 36
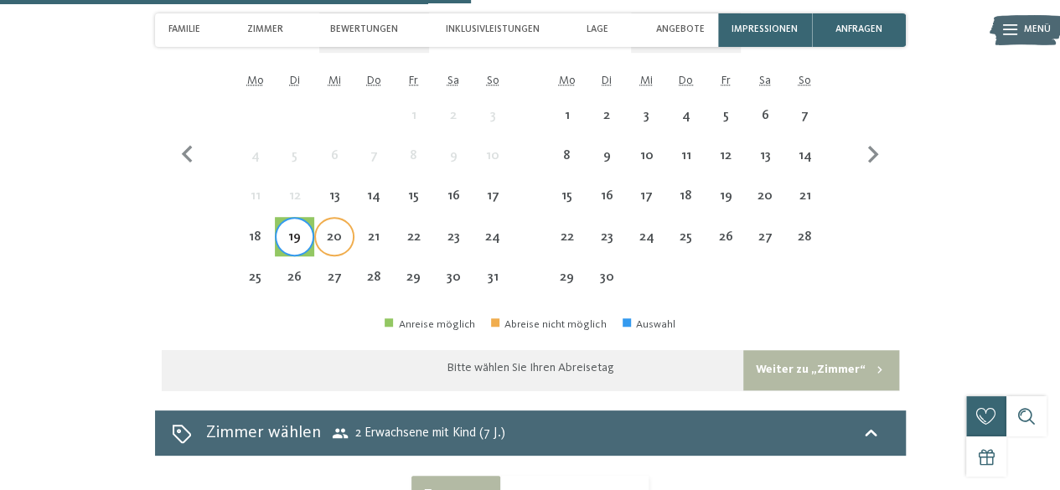
click at [337, 247] on div "20" at bounding box center [334, 249] width 36 height 36
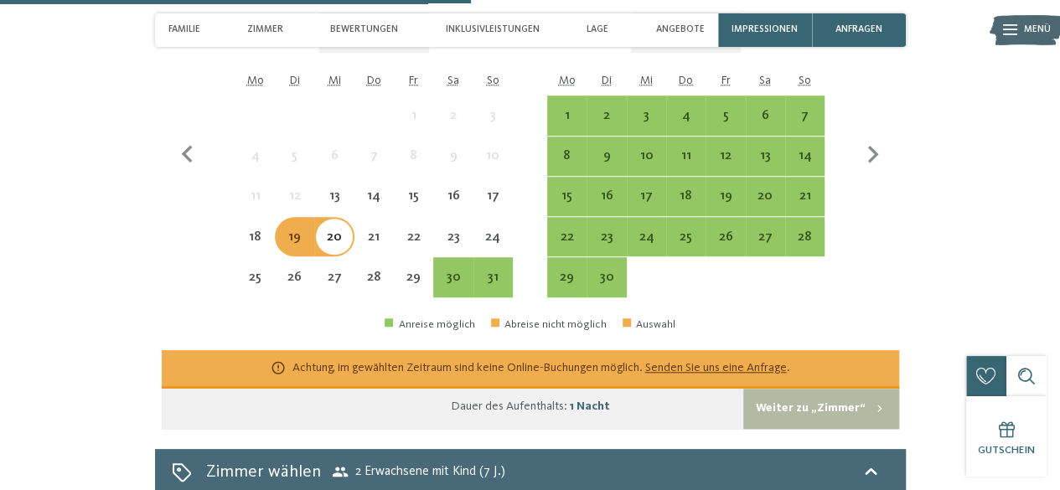
click at [379, 248] on div "21" at bounding box center [374, 249] width 36 height 36
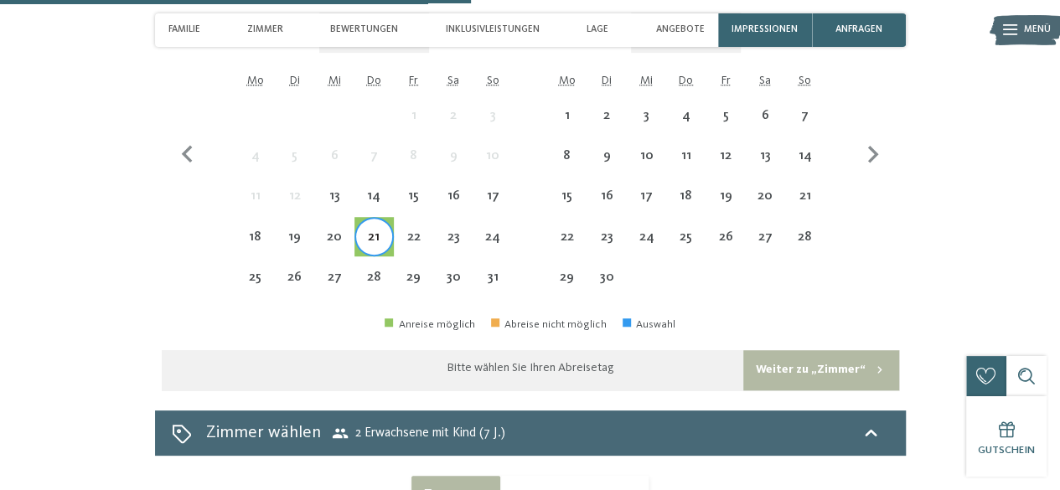
click at [418, 246] on div "22" at bounding box center [414, 249] width 36 height 36
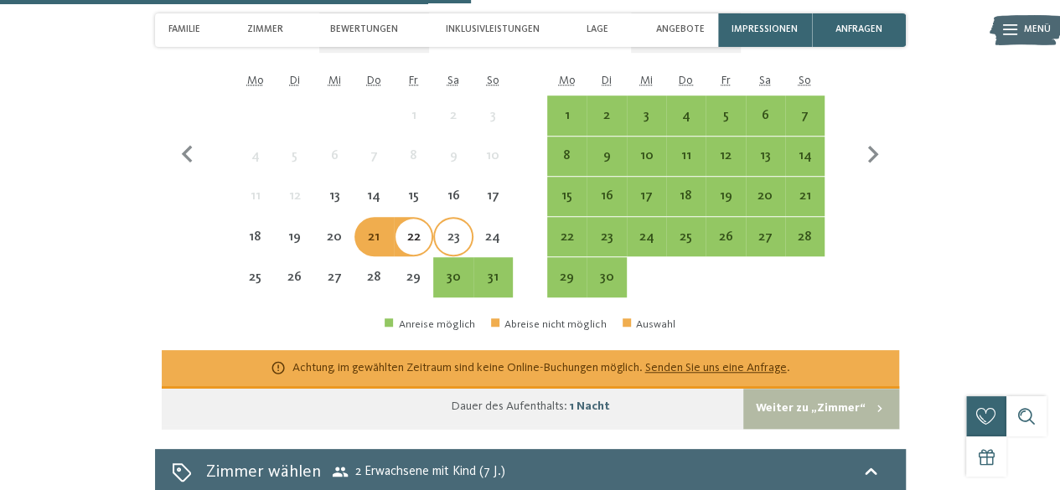
click at [459, 252] on div "23" at bounding box center [453, 249] width 36 height 36
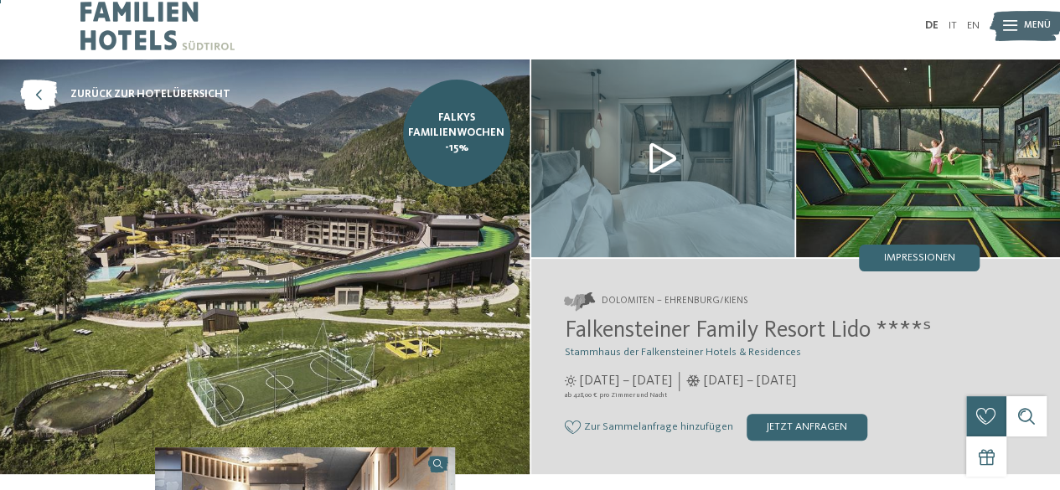
scroll to position [7, 0]
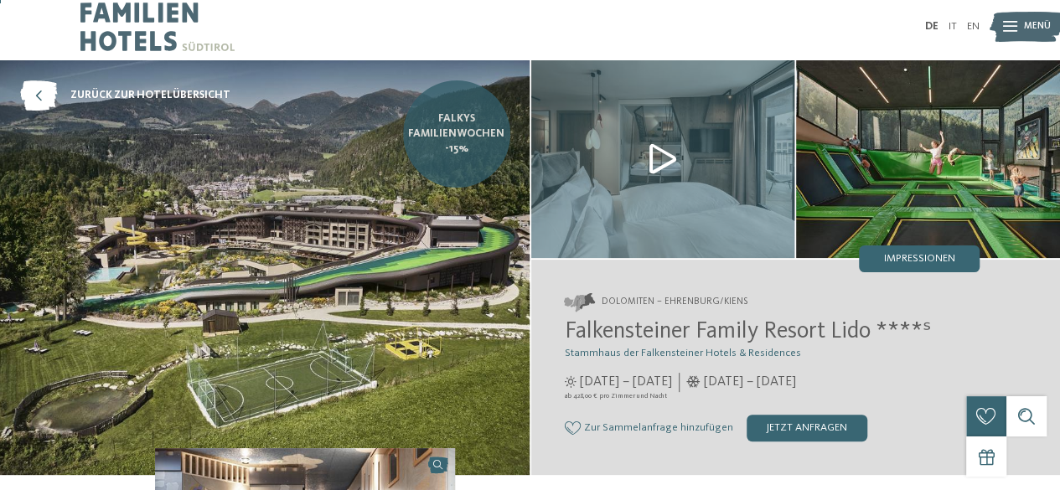
click at [458, 164] on link "Falkys Familienwochen -15%" at bounding box center [456, 133] width 107 height 107
